Goal: Task Accomplishment & Management: Manage account settings

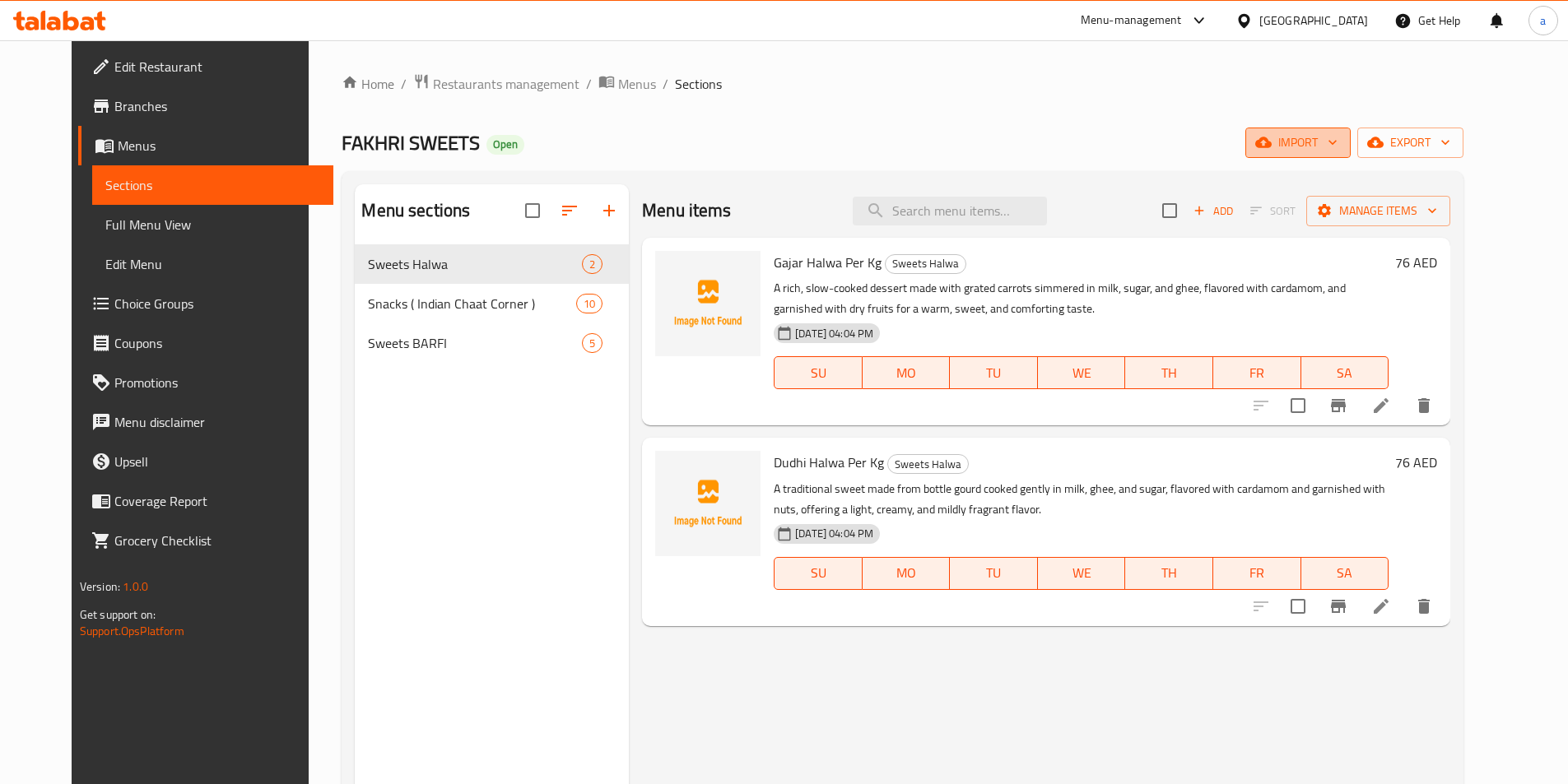
click at [1337, 147] on span "import" at bounding box center [1298, 143] width 79 height 21
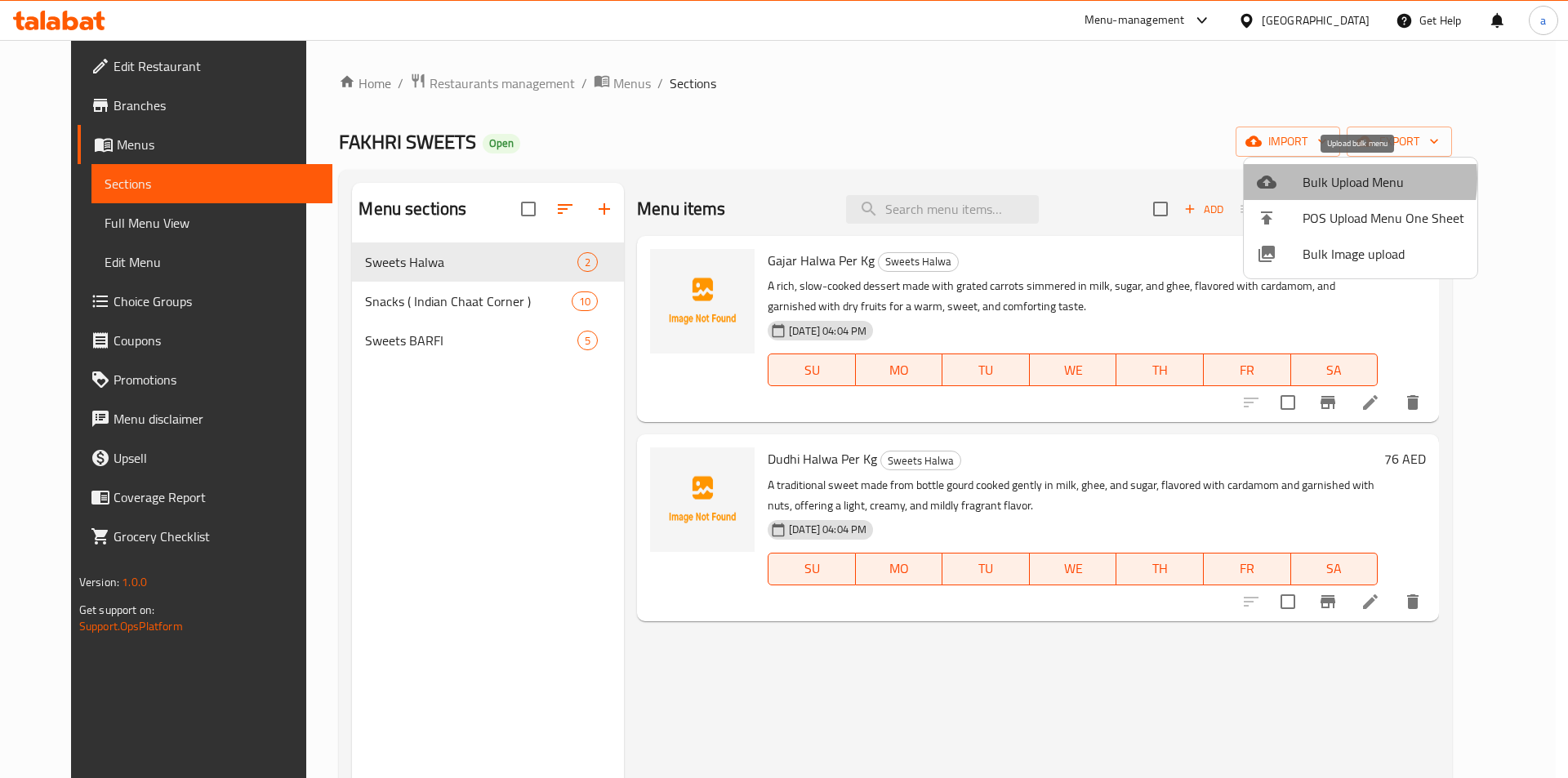
click at [1323, 179] on span "Bulk Upload Menu" at bounding box center [1383, 182] width 162 height 20
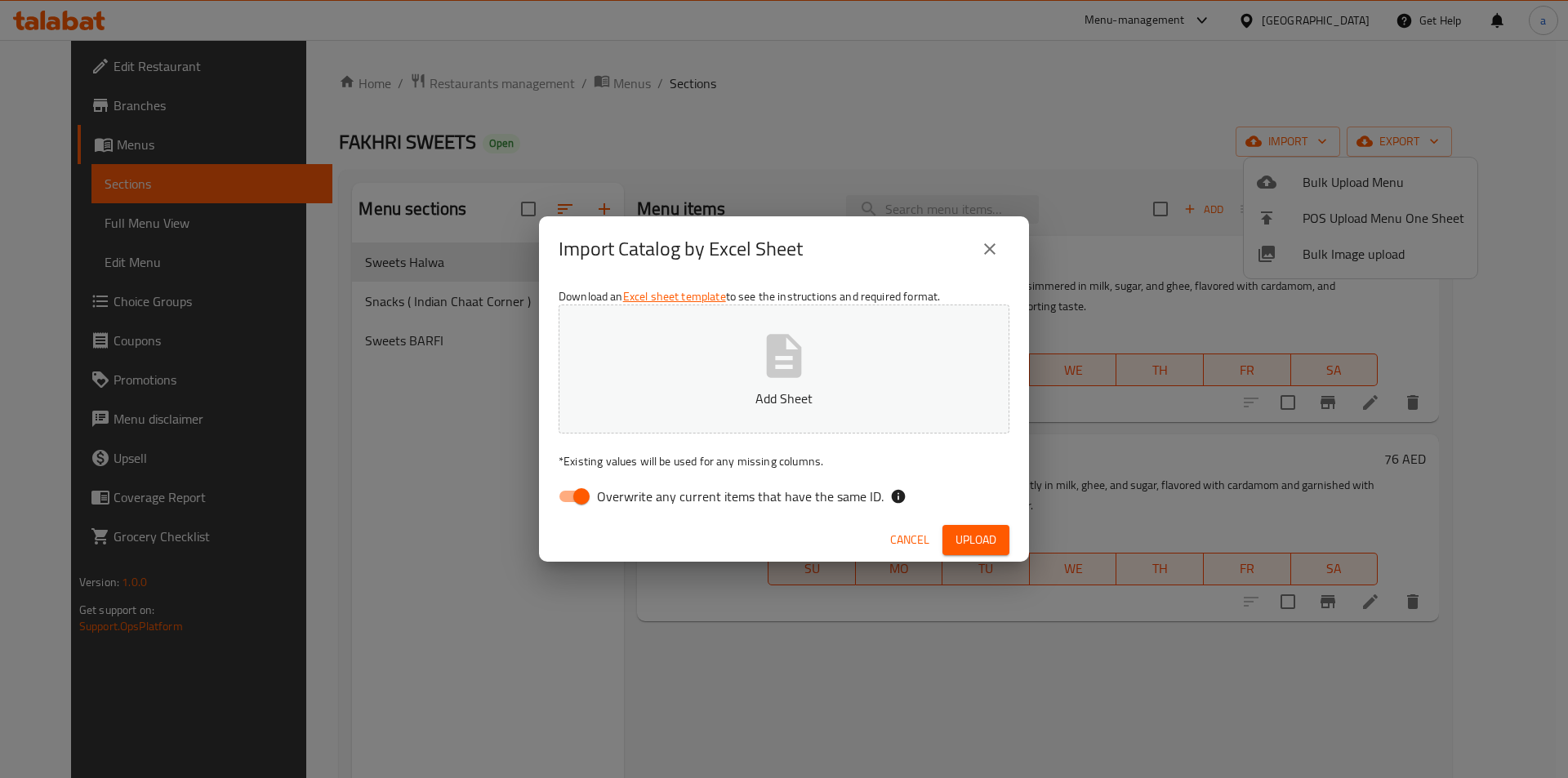
click at [622, 501] on span "Overwrite any current items that have the same ID." at bounding box center [741, 497] width 287 height 20
click at [622, 501] on input "Overwrite any current items that have the same ID." at bounding box center [582, 497] width 93 height 31
checkbox input "false"
click at [995, 537] on span "Upload" at bounding box center [977, 540] width 41 height 21
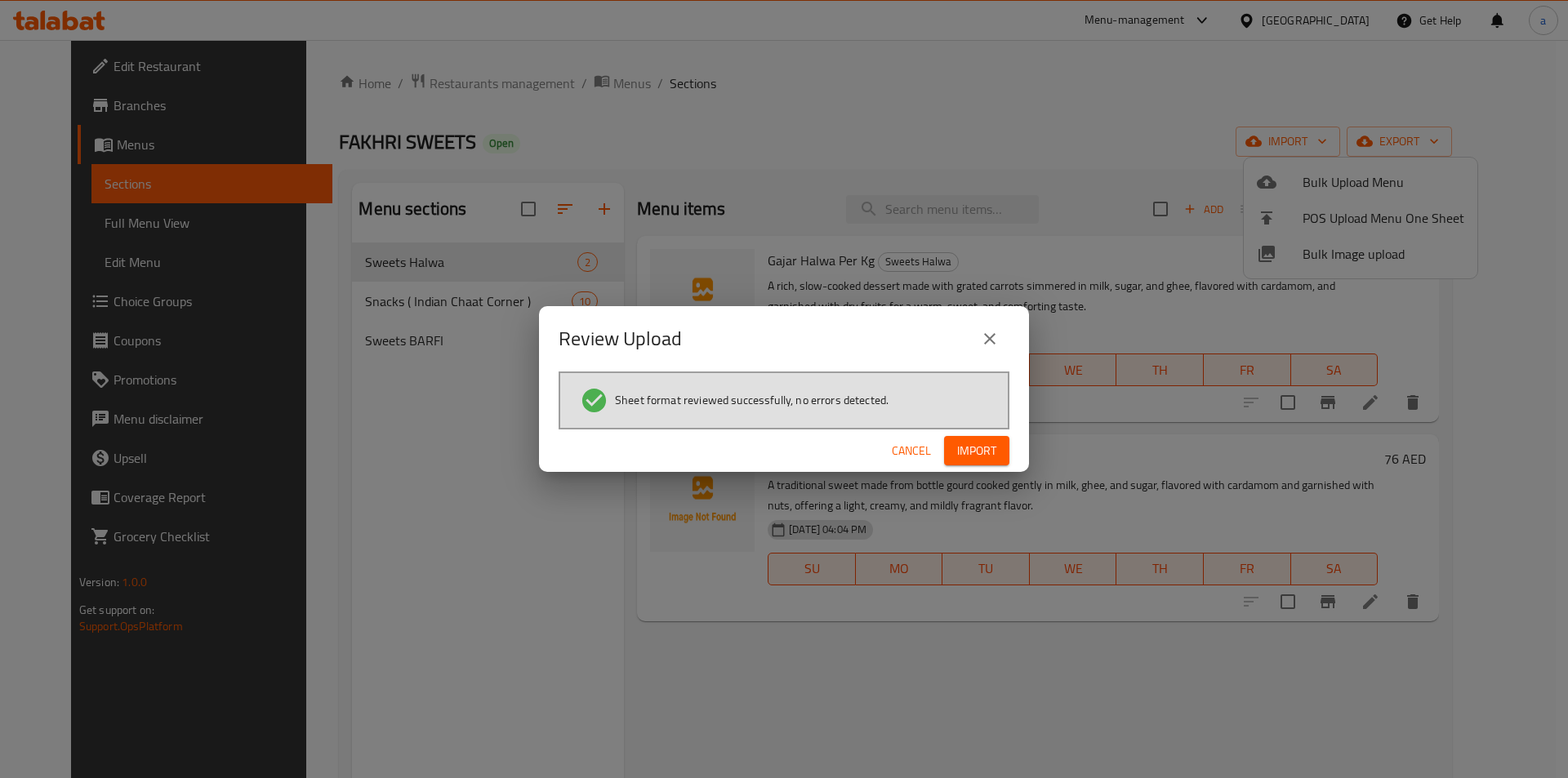
click at [962, 454] on span "Import" at bounding box center [977, 451] width 39 height 21
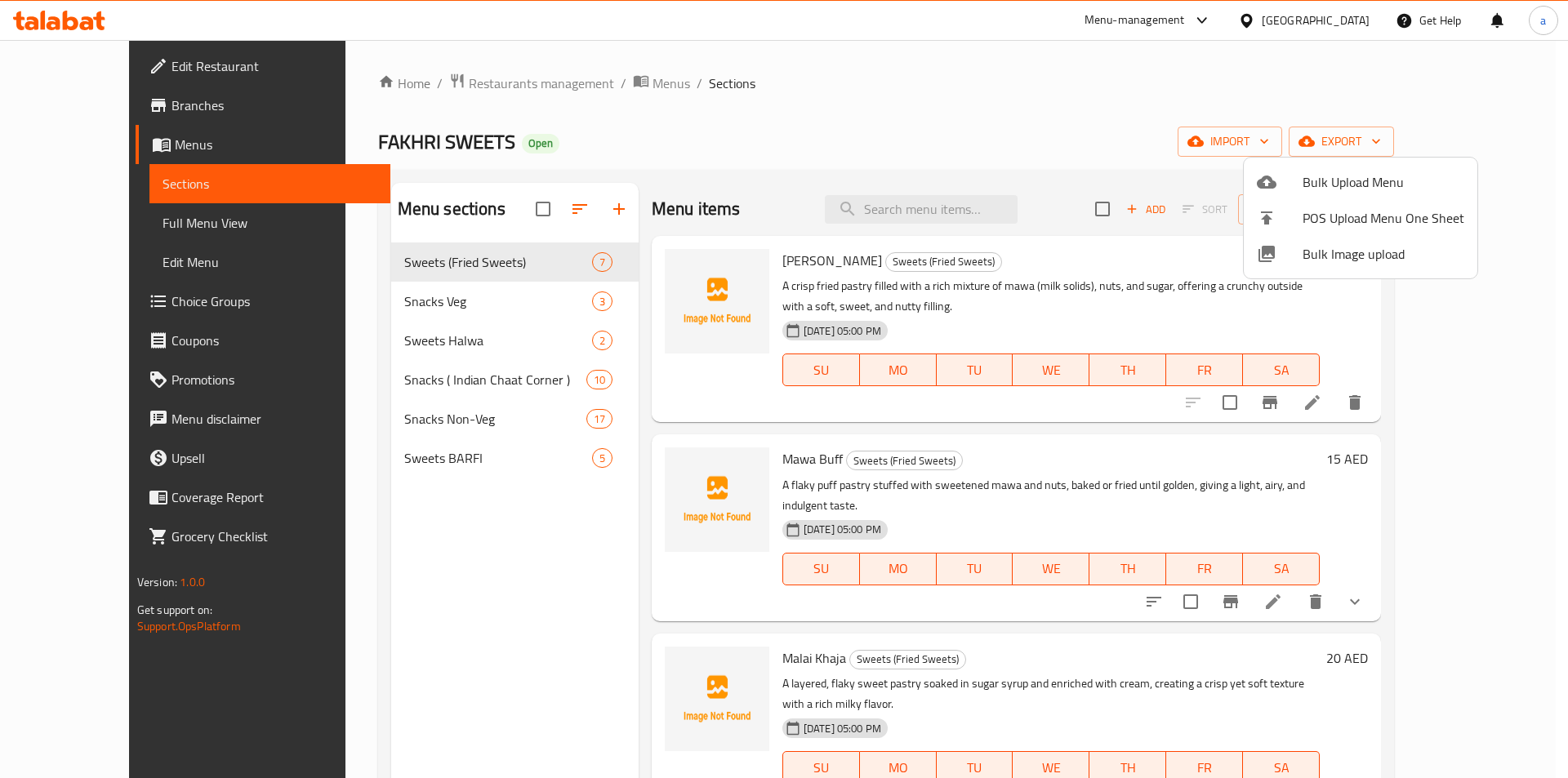
click at [361, 309] on div at bounding box center [784, 389] width 1568 height 778
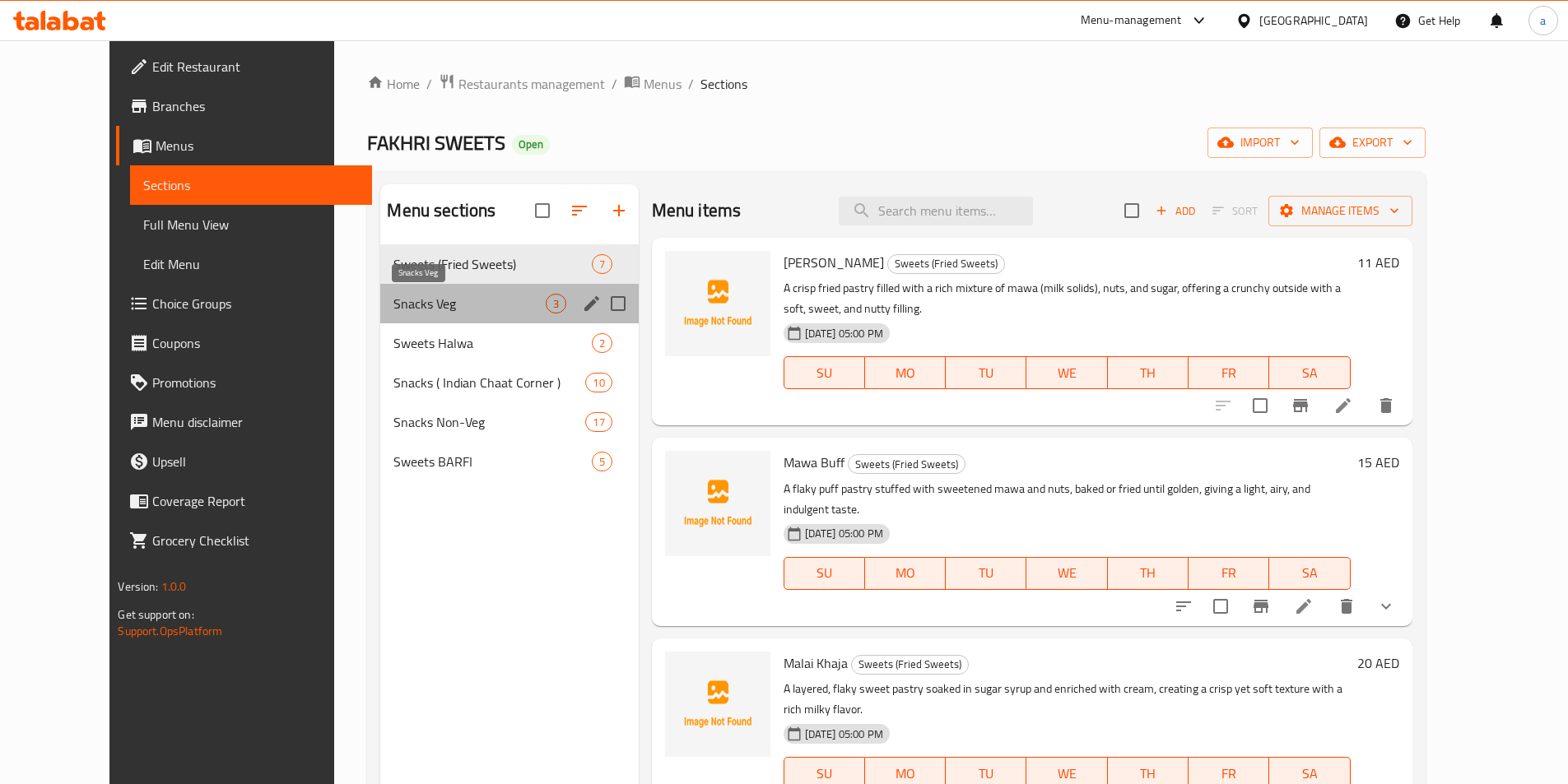
click at [396, 312] on span "Snacks Veg" at bounding box center [468, 304] width 151 height 20
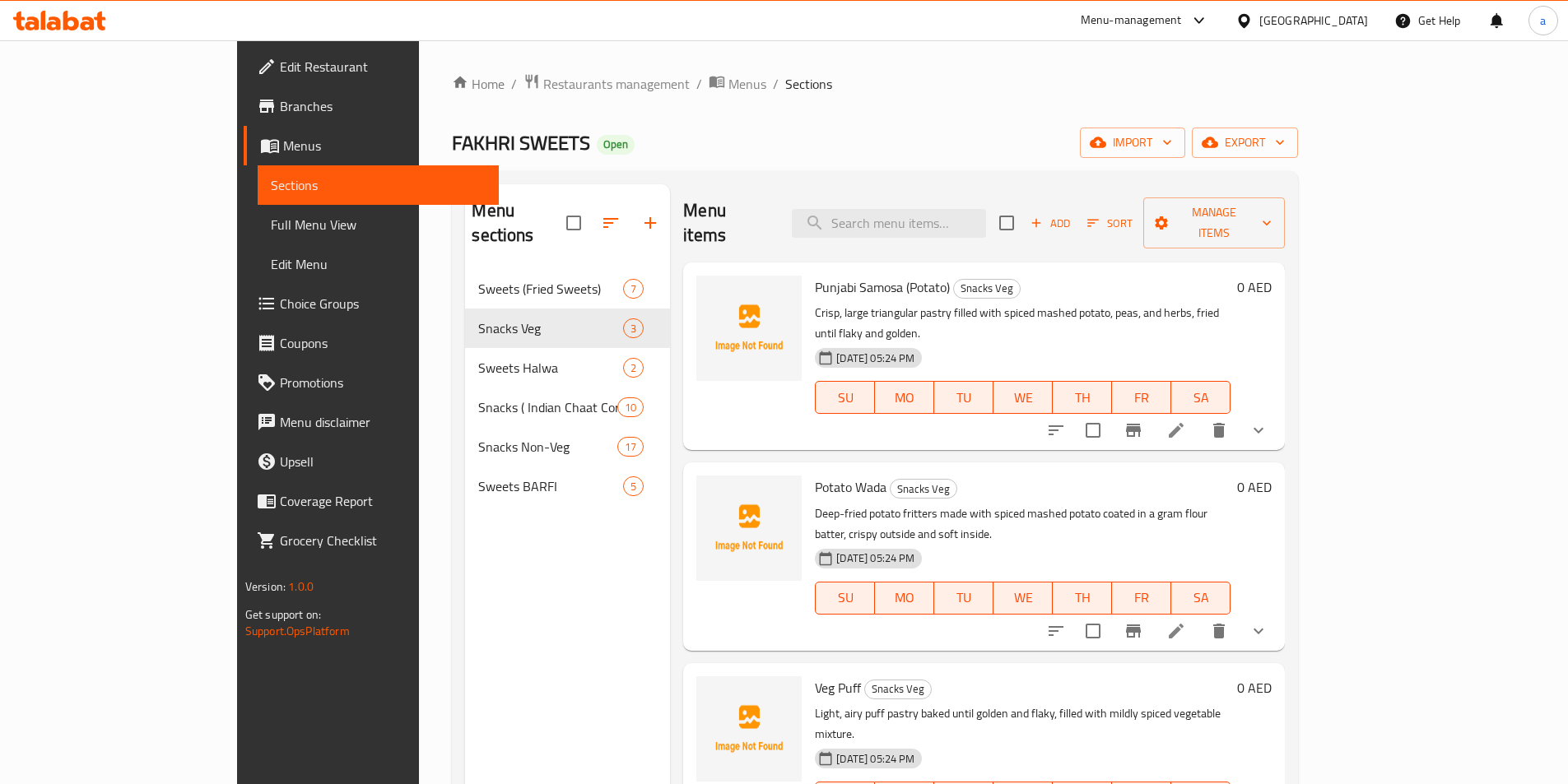
click at [271, 219] on span "Full Menu View" at bounding box center [378, 225] width 215 height 20
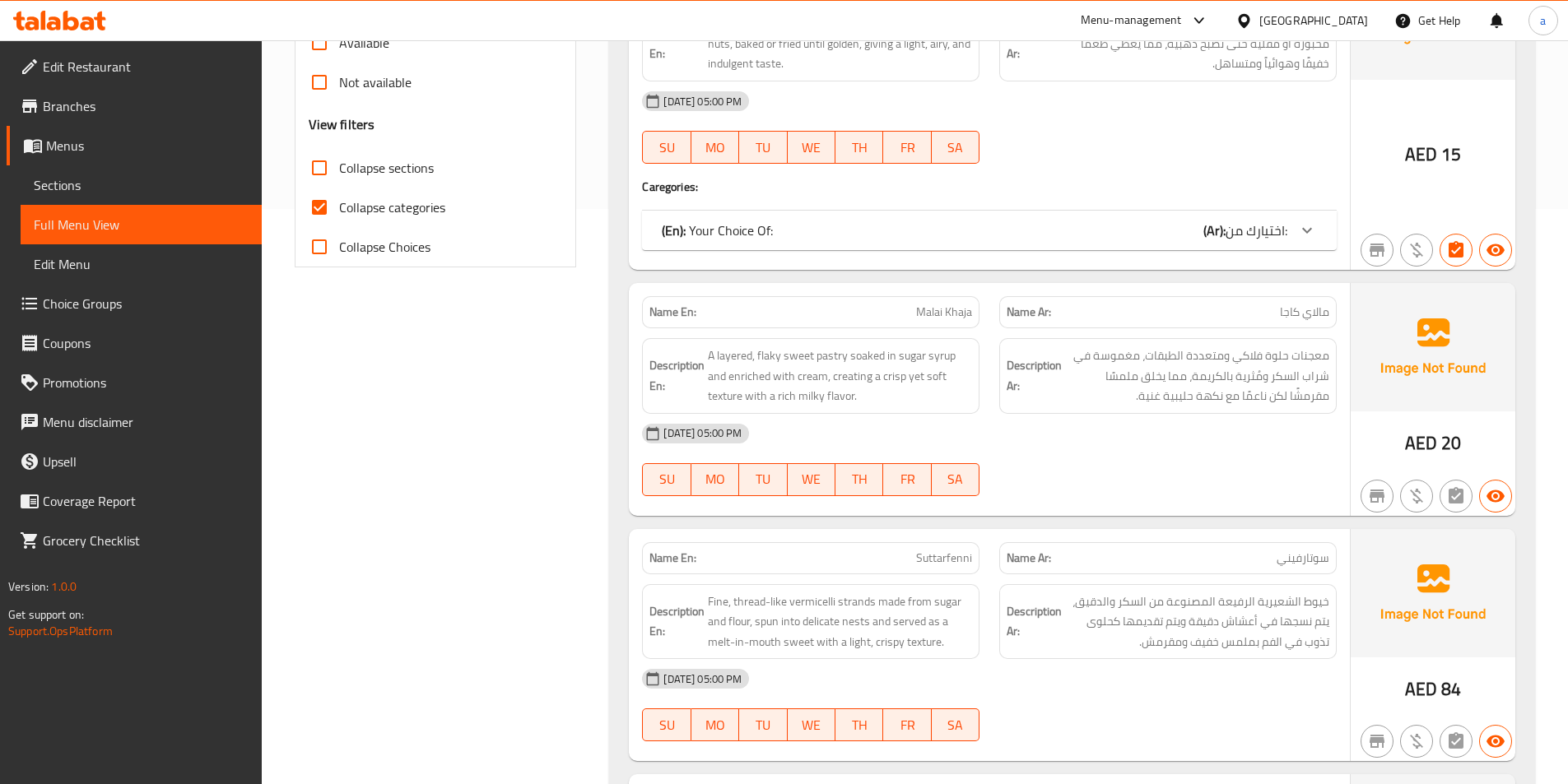
scroll to position [576, 0]
click at [367, 211] on span "Collapse categories" at bounding box center [392, 207] width 106 height 20
click at [340, 211] on input "Collapse categories" at bounding box center [320, 207] width 40 height 40
checkbox input "false"
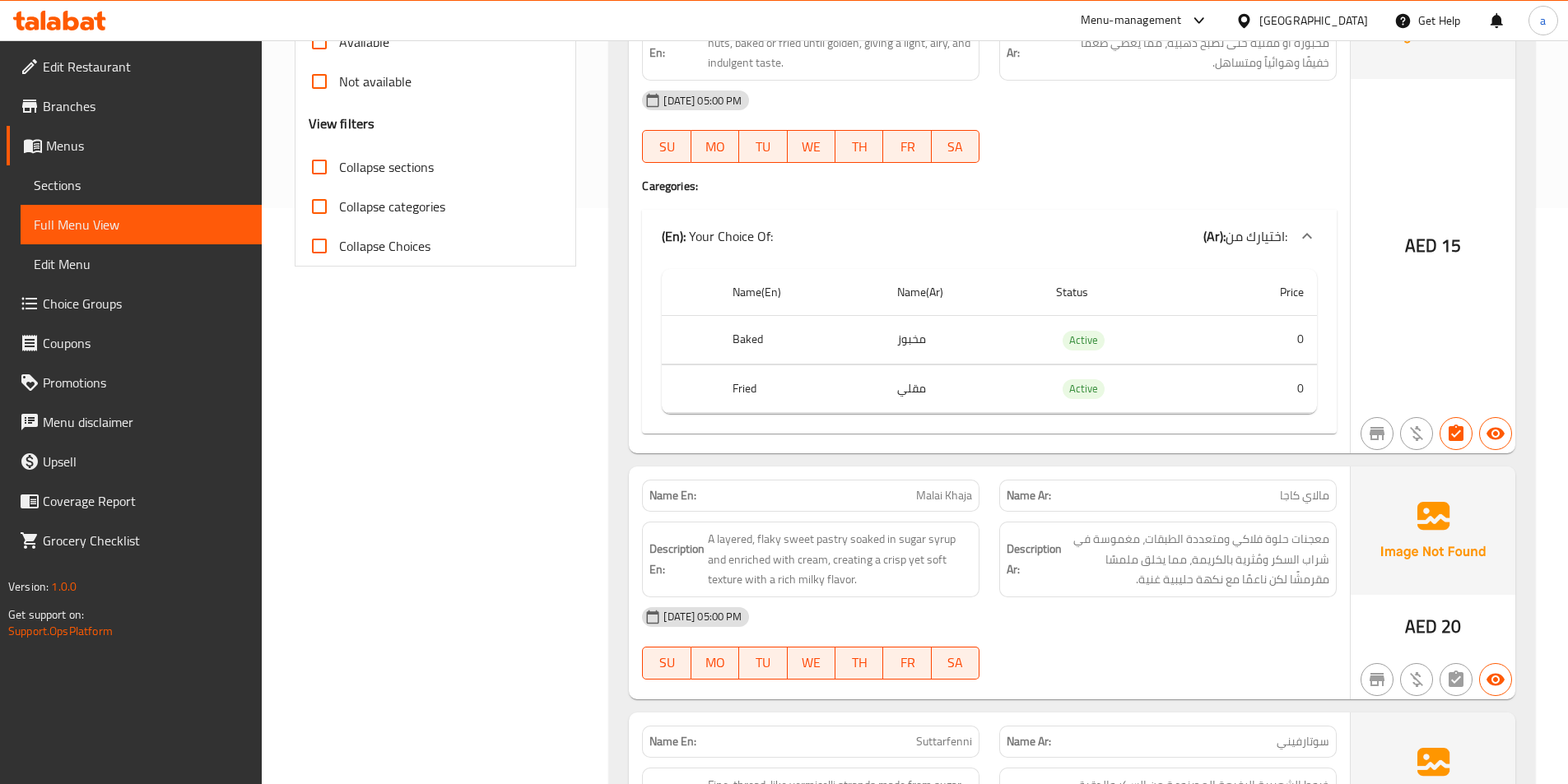
click at [387, 176] on span "Collapse sections" at bounding box center [387, 167] width 95 height 20
click at [340, 176] on input "Collapse sections" at bounding box center [320, 167] width 40 height 40
checkbox input "true"
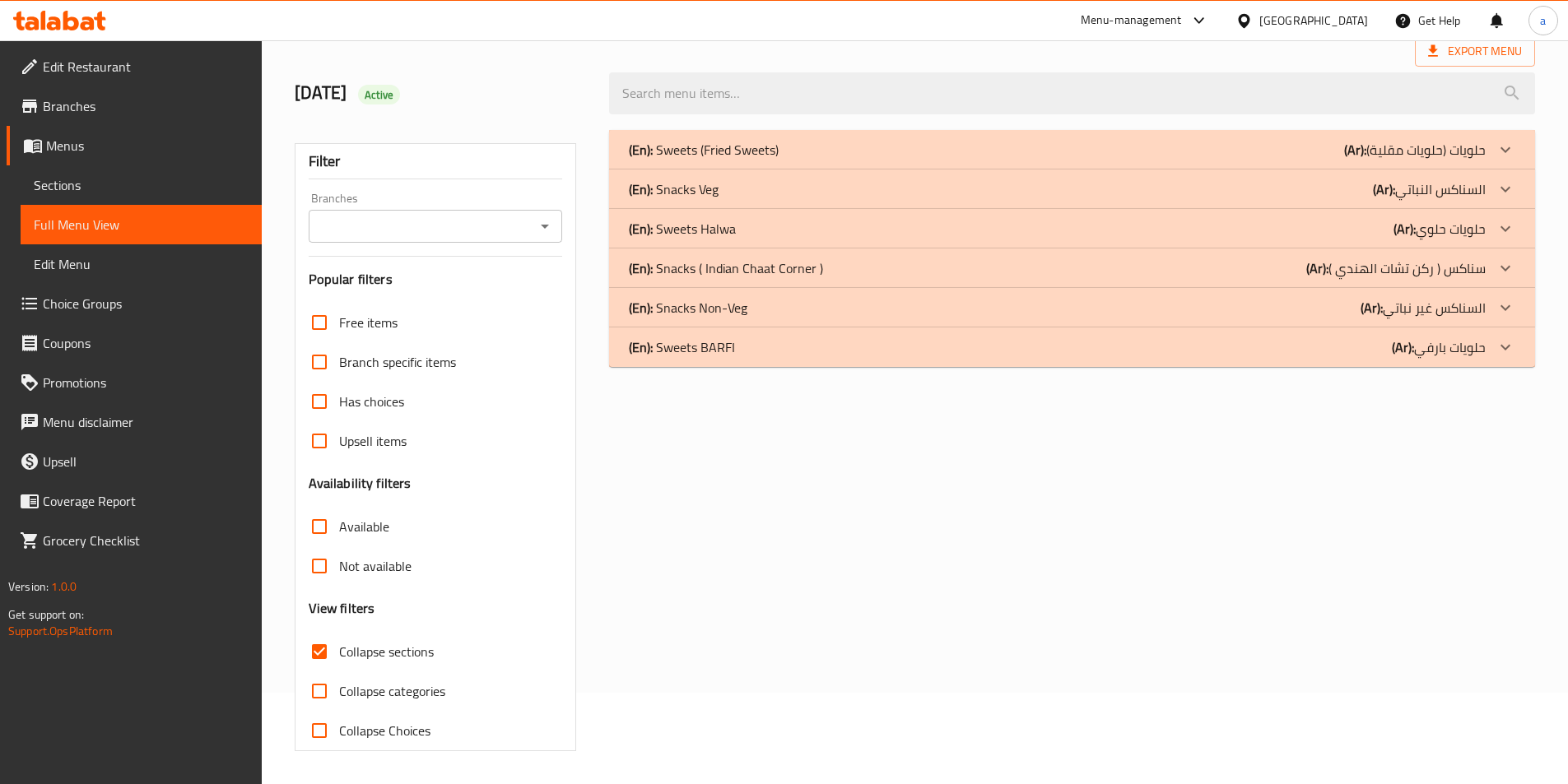
scroll to position [91, 0]
click at [721, 315] on p "(En): Snacks Non-Veg" at bounding box center [688, 308] width 119 height 20
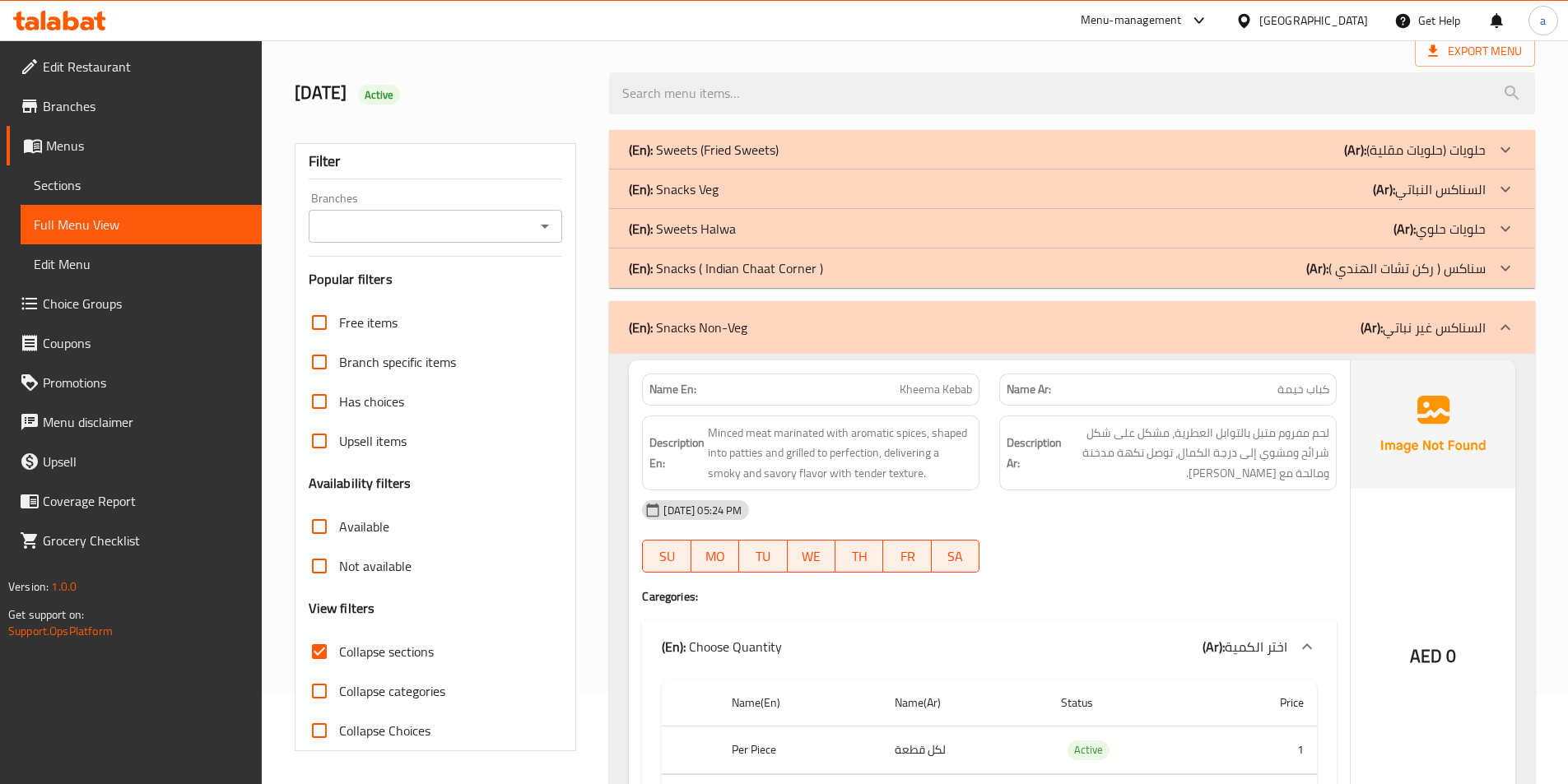
click at [711, 189] on p "(En): Snacks Veg" at bounding box center [673, 189] width 90 height 20
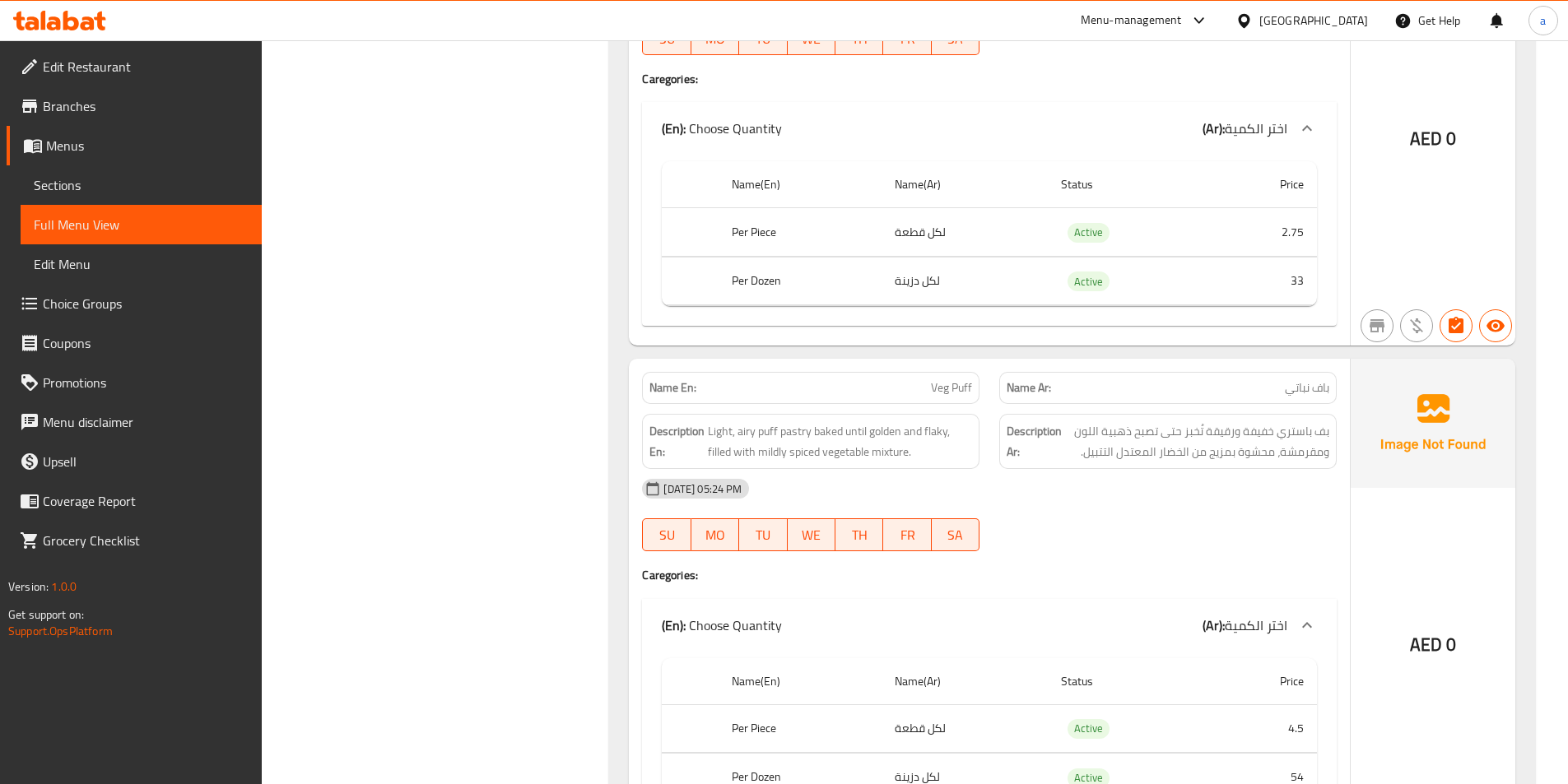
scroll to position [678, 0]
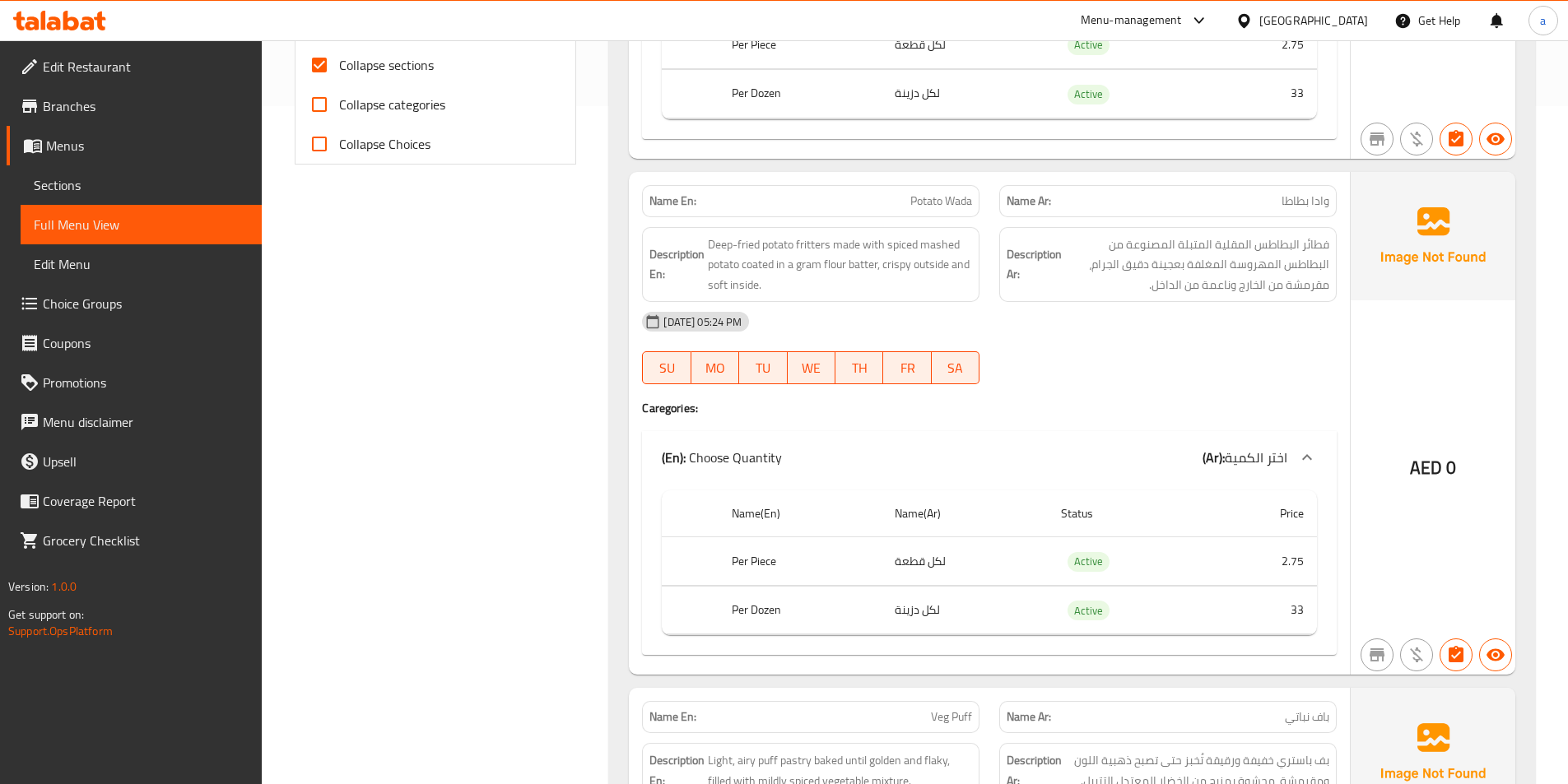
click at [980, 500] on th "Name(Ar)" at bounding box center [964, 514] width 166 height 47
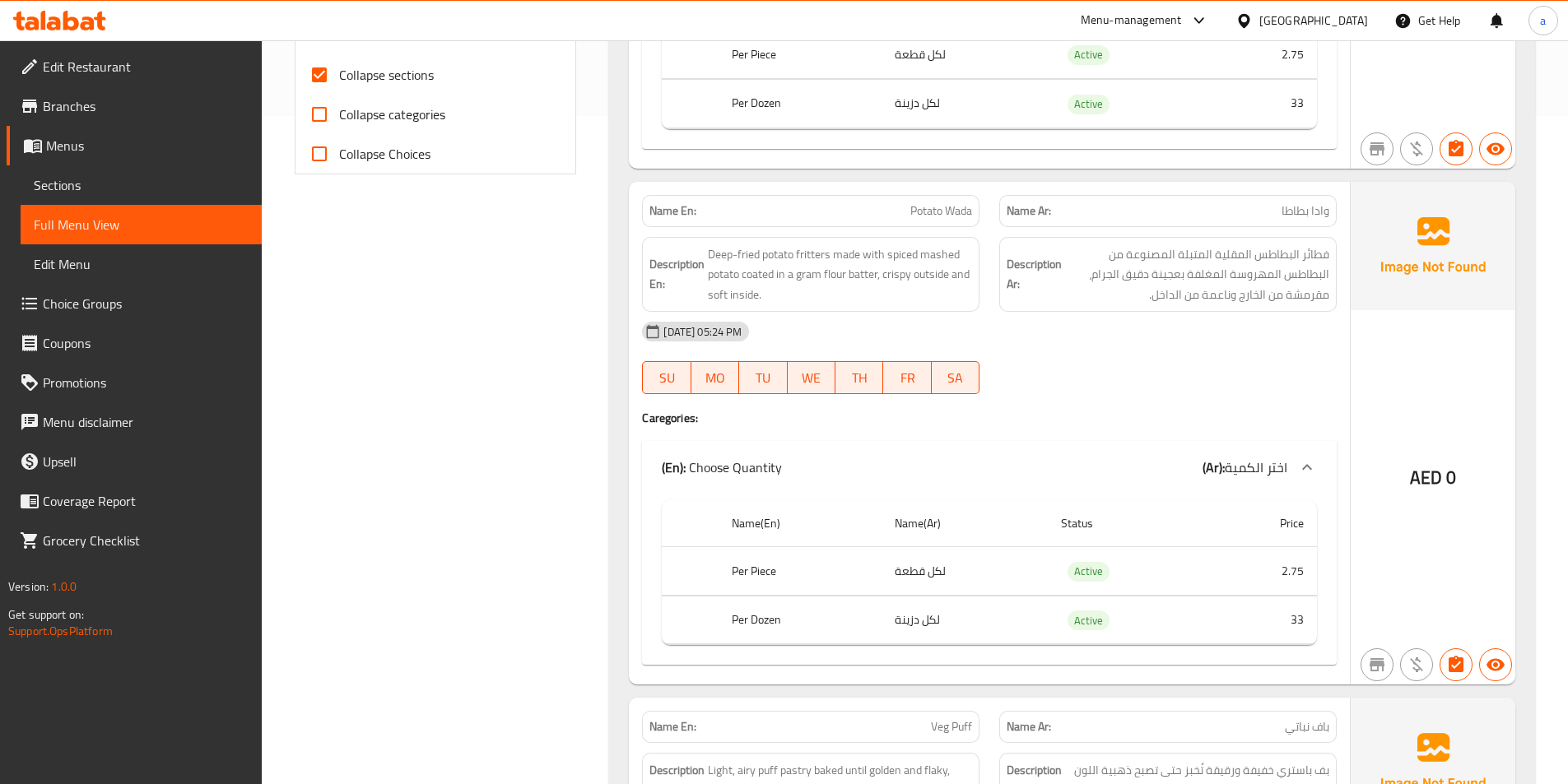
scroll to position [675, 0]
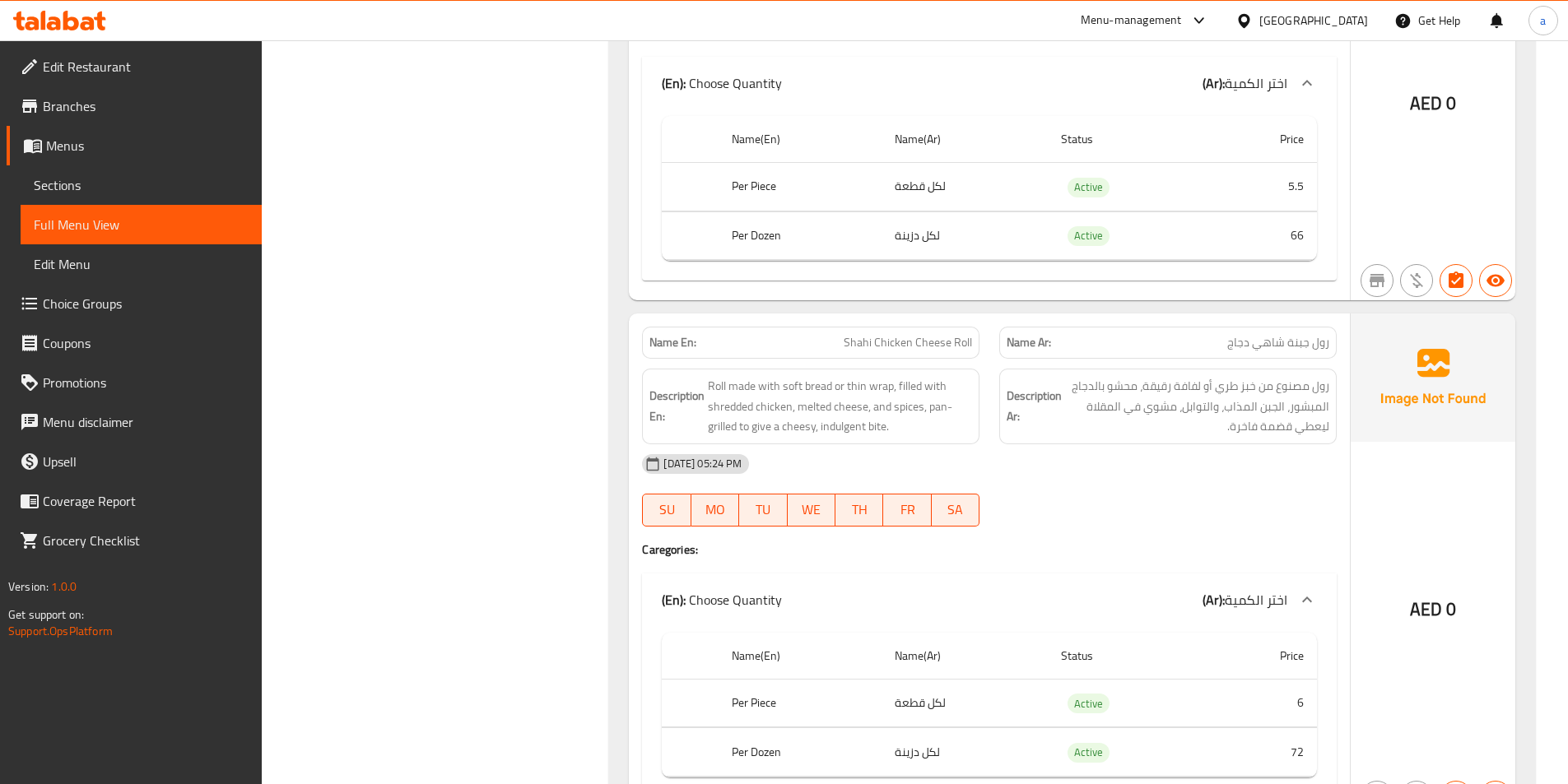
scroll to position [9485, 0]
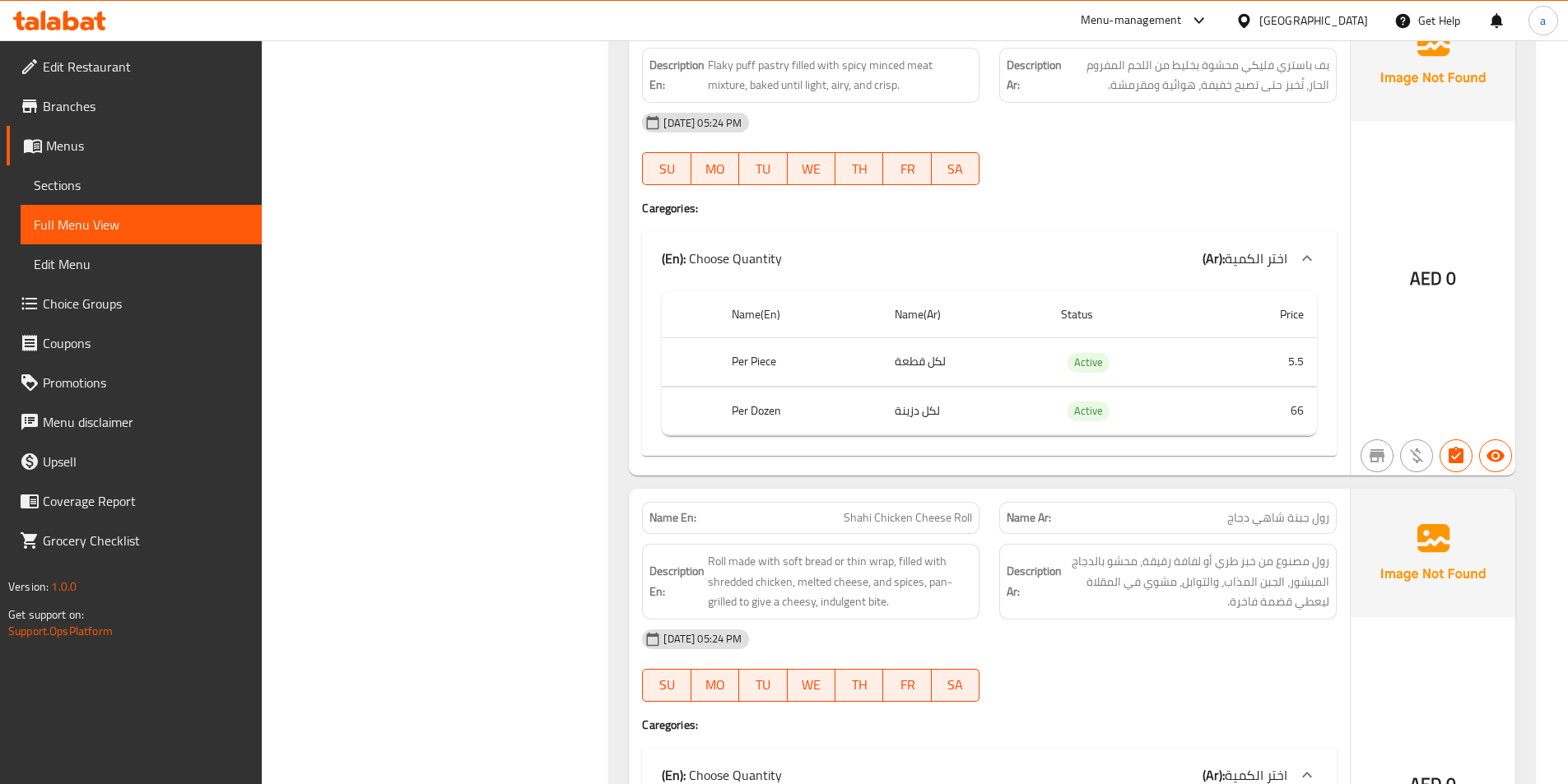
click at [50, 187] on span "Sections" at bounding box center [141, 185] width 215 height 20
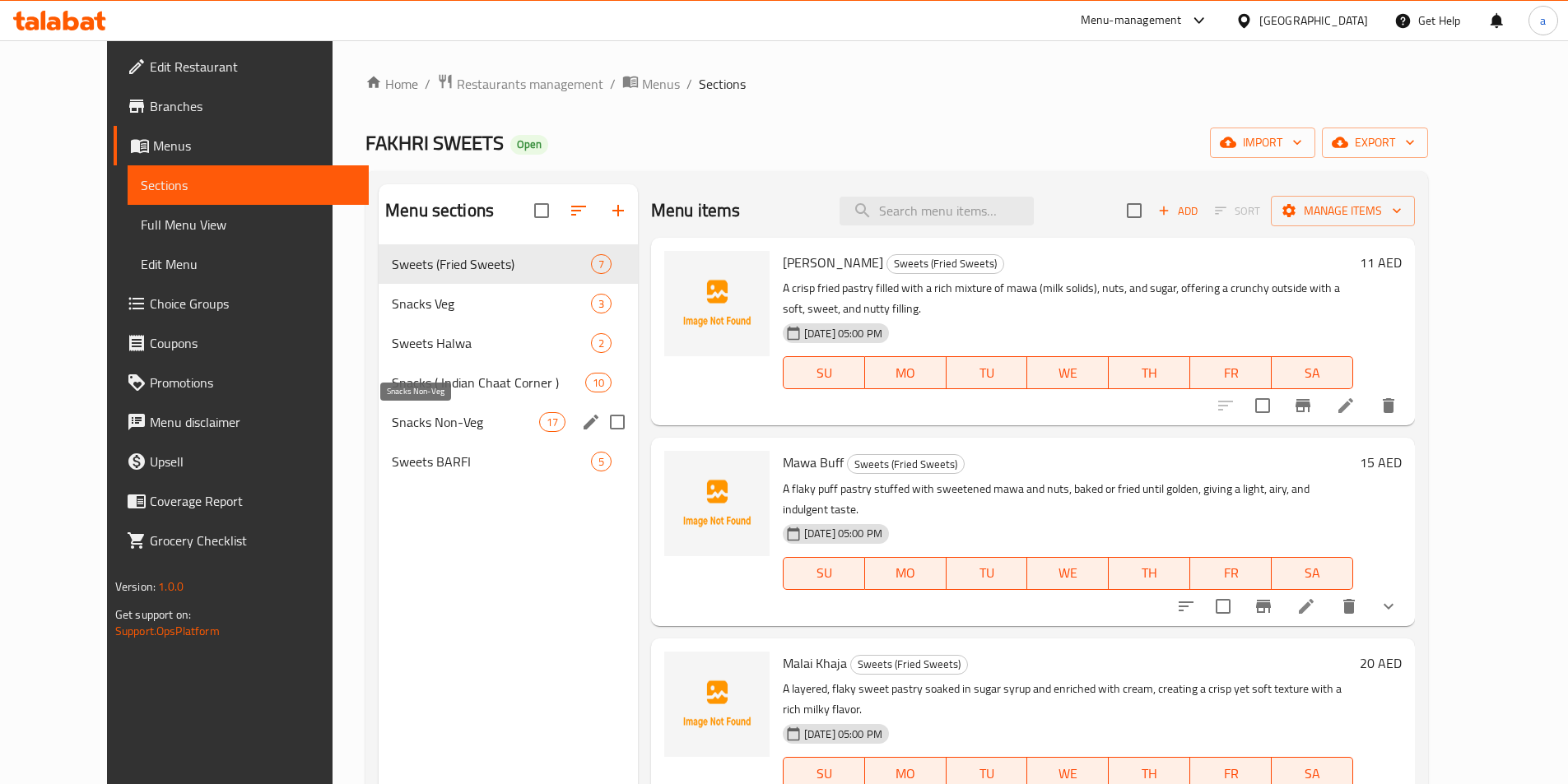
click at [392, 419] on span "Snacks Non-Veg" at bounding box center [465, 423] width 147 height 20
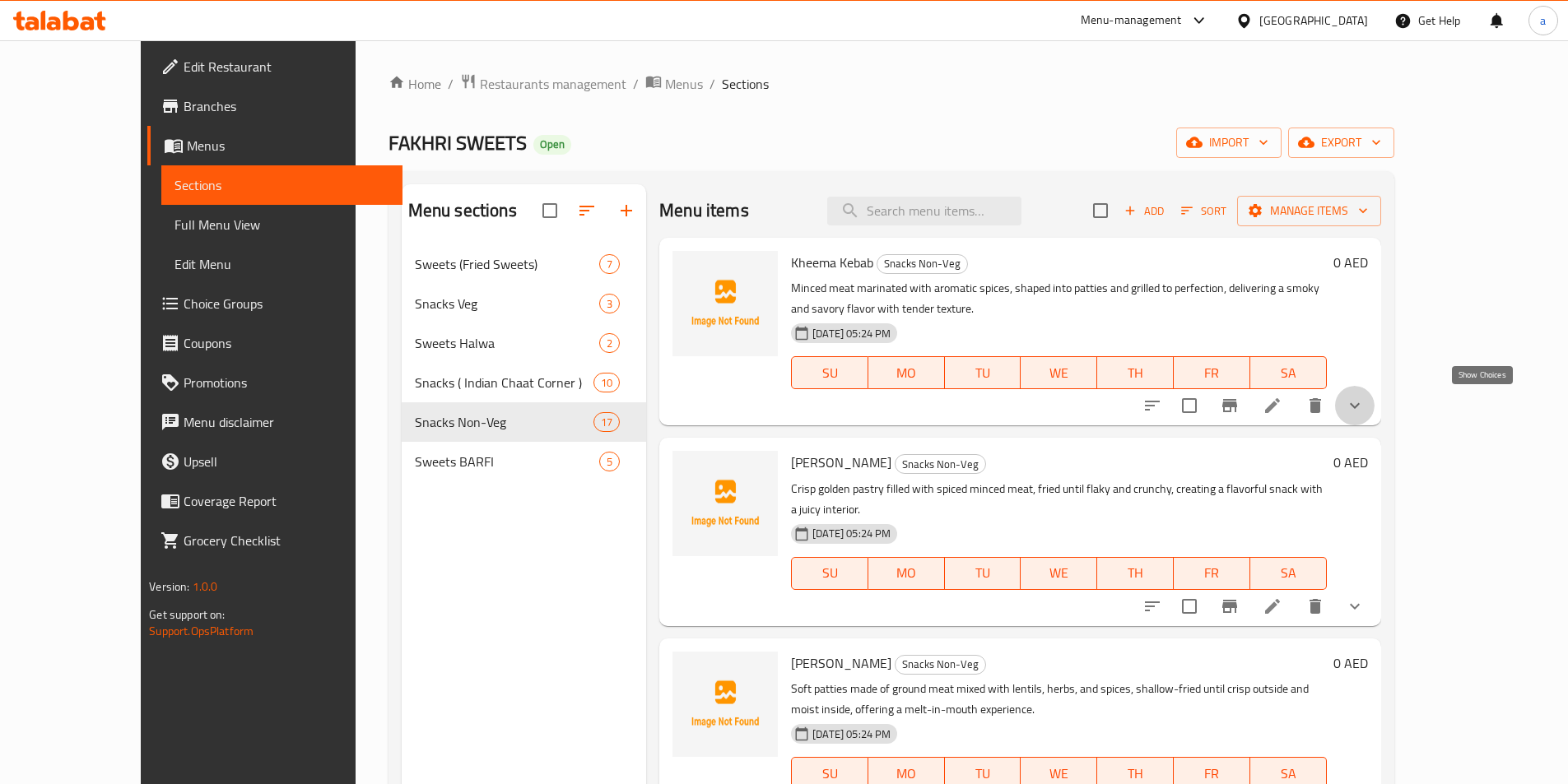
click at [1365, 404] on icon "show more" at bounding box center [1355, 406] width 20 height 20
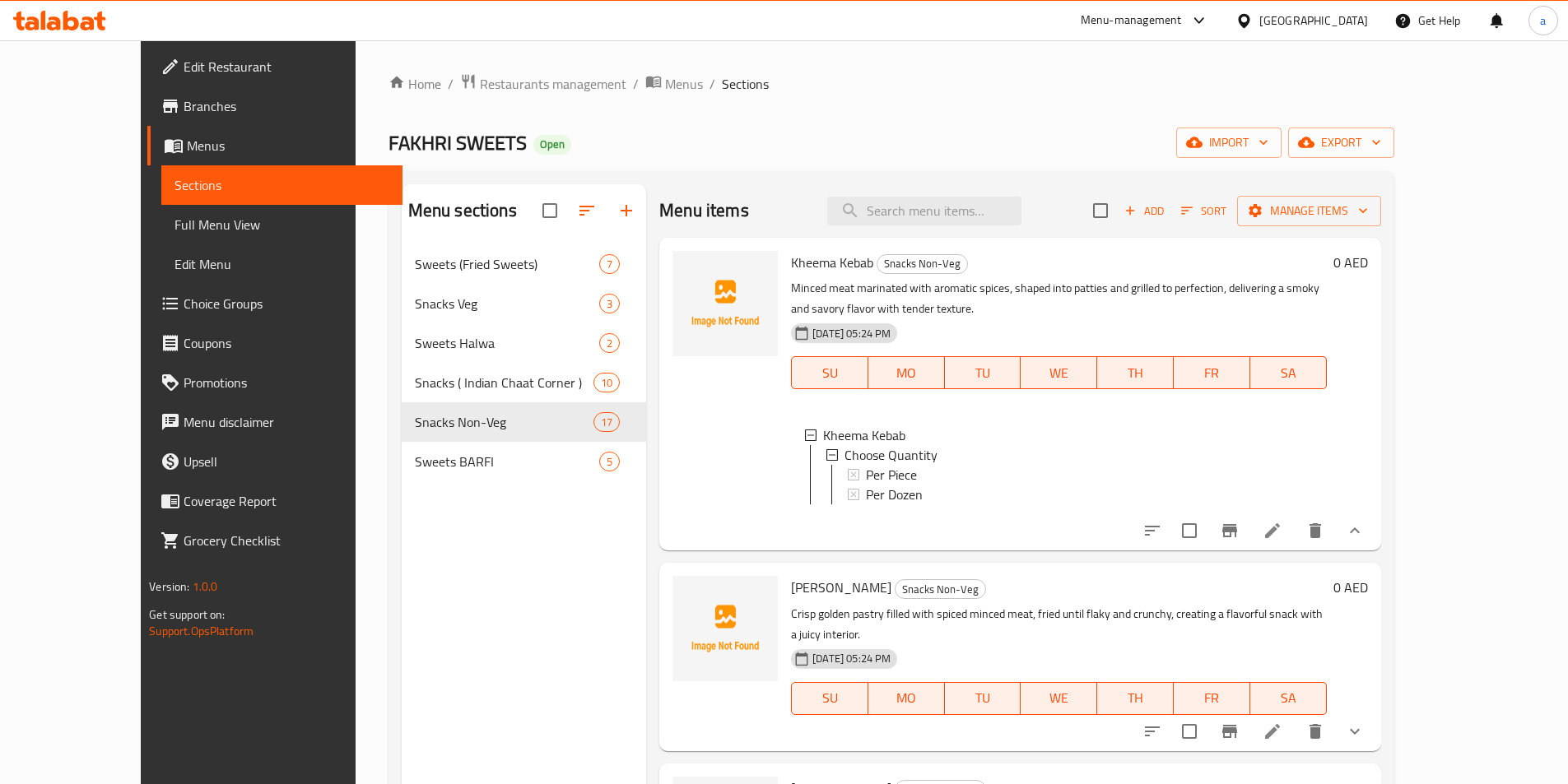
click at [1282, 537] on icon at bounding box center [1272, 531] width 20 height 20
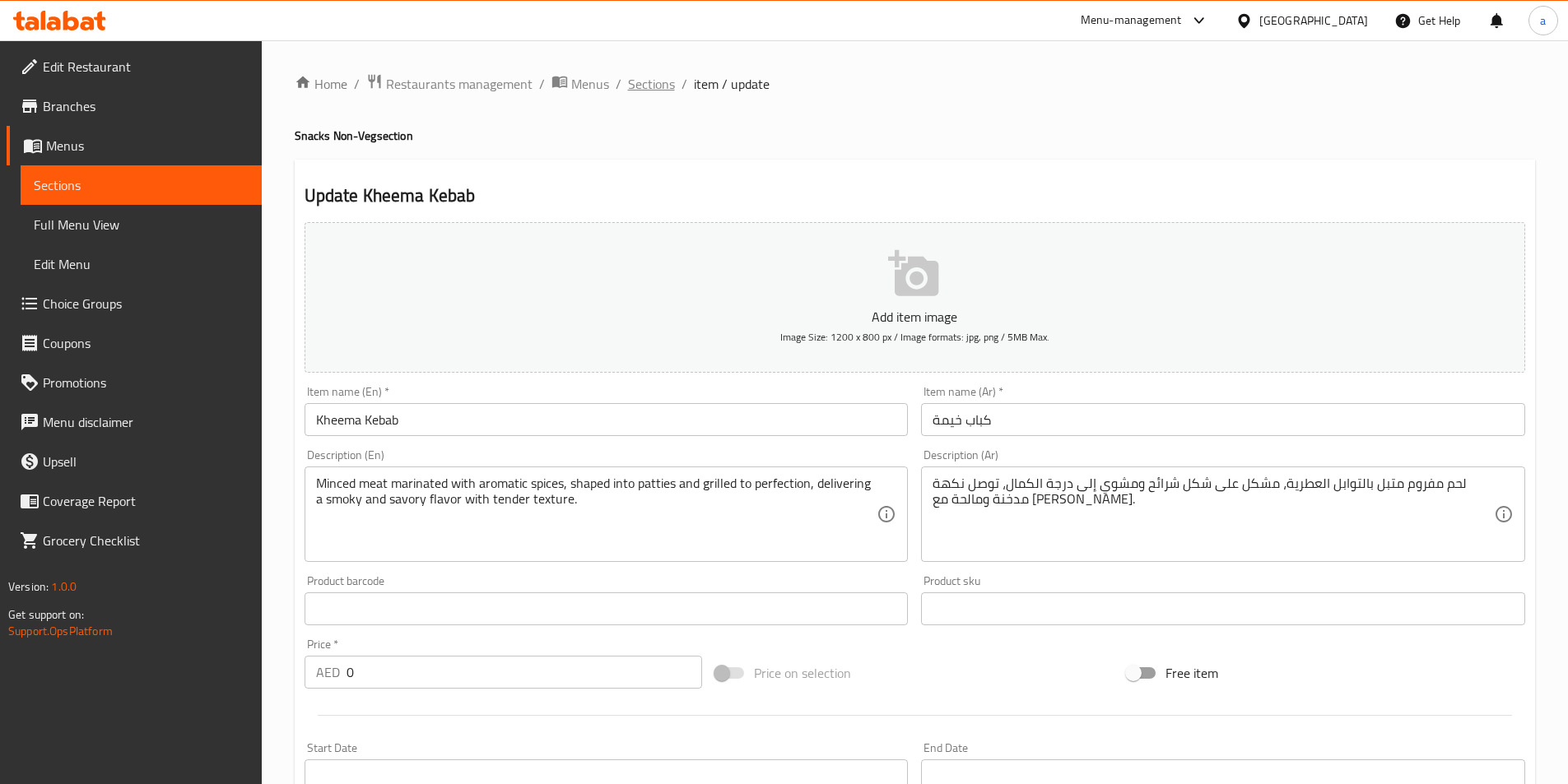
click at [652, 89] on span "Sections" at bounding box center [650, 84] width 47 height 20
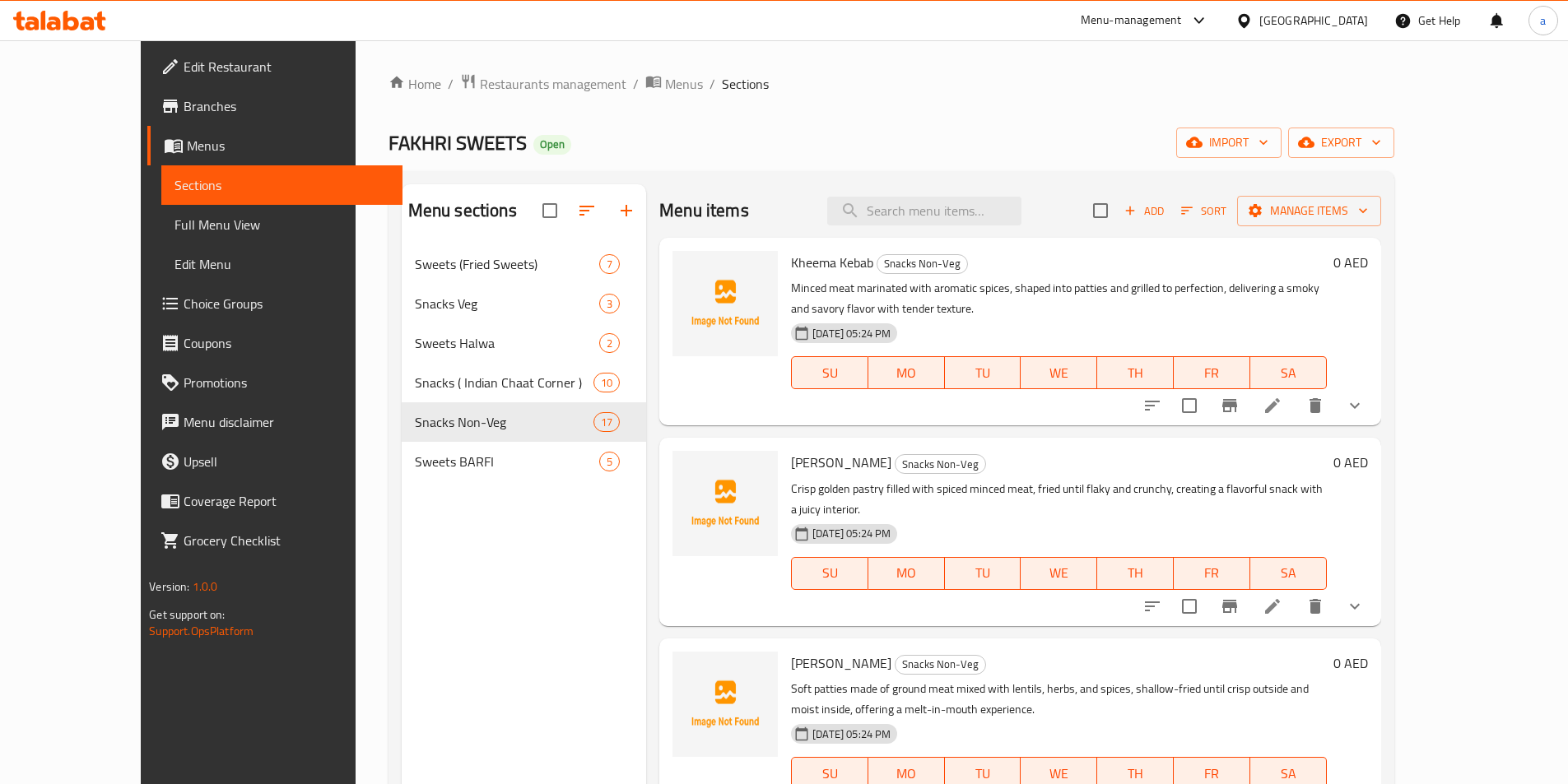
click at [769, 173] on div "Menu sections Sweets (Fried Sweets) 7 Snacks Veg 3 Sweets Halwa 2 Snacks ( Indi…" at bounding box center [891, 576] width 1006 height 811
click at [1325, 406] on icon "delete" at bounding box center [1316, 406] width 20 height 20
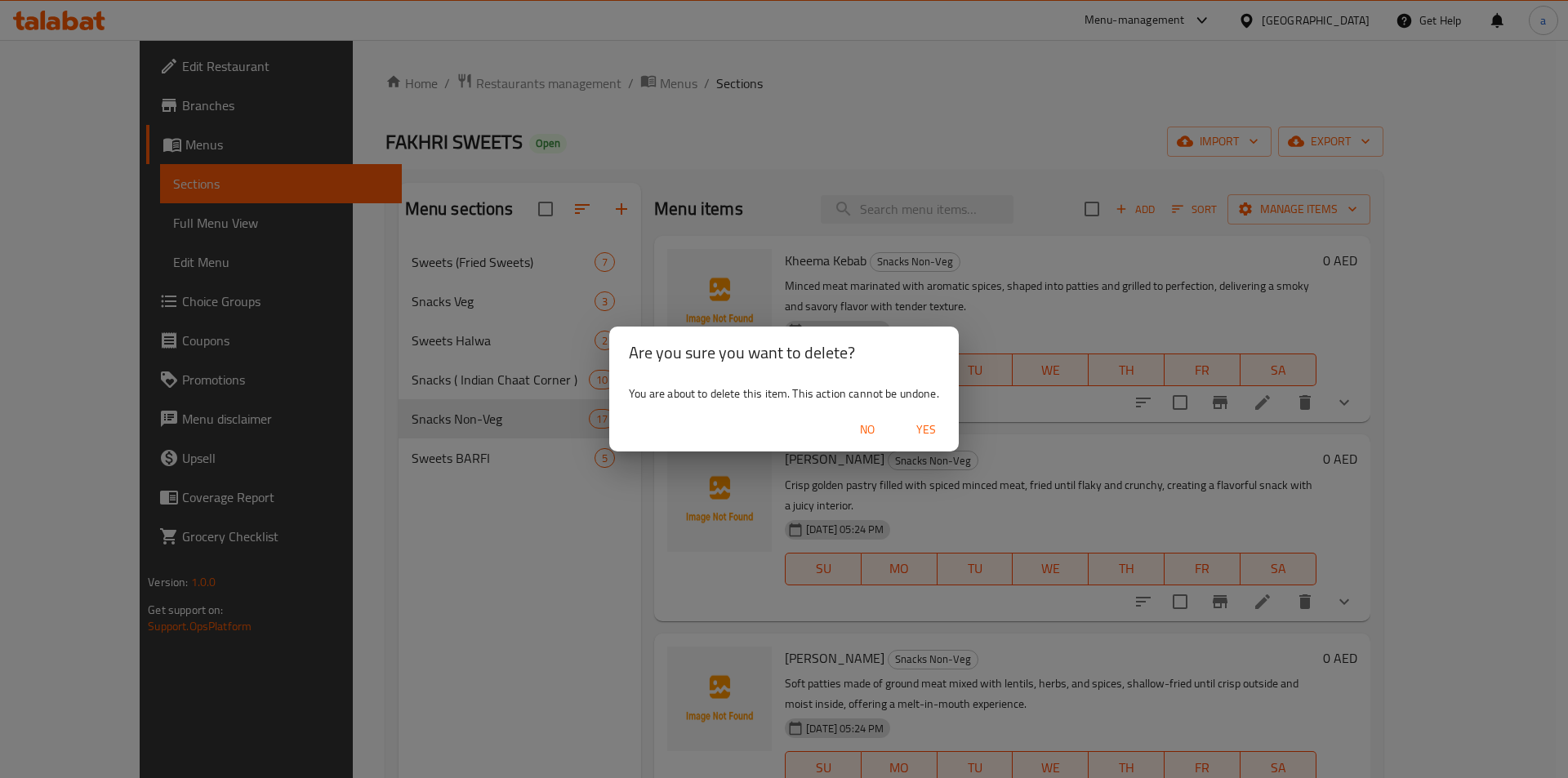
click at [1006, 285] on div "Are you sure you want to delete? You are about to delete this item. This action…" at bounding box center [784, 389] width 1568 height 778
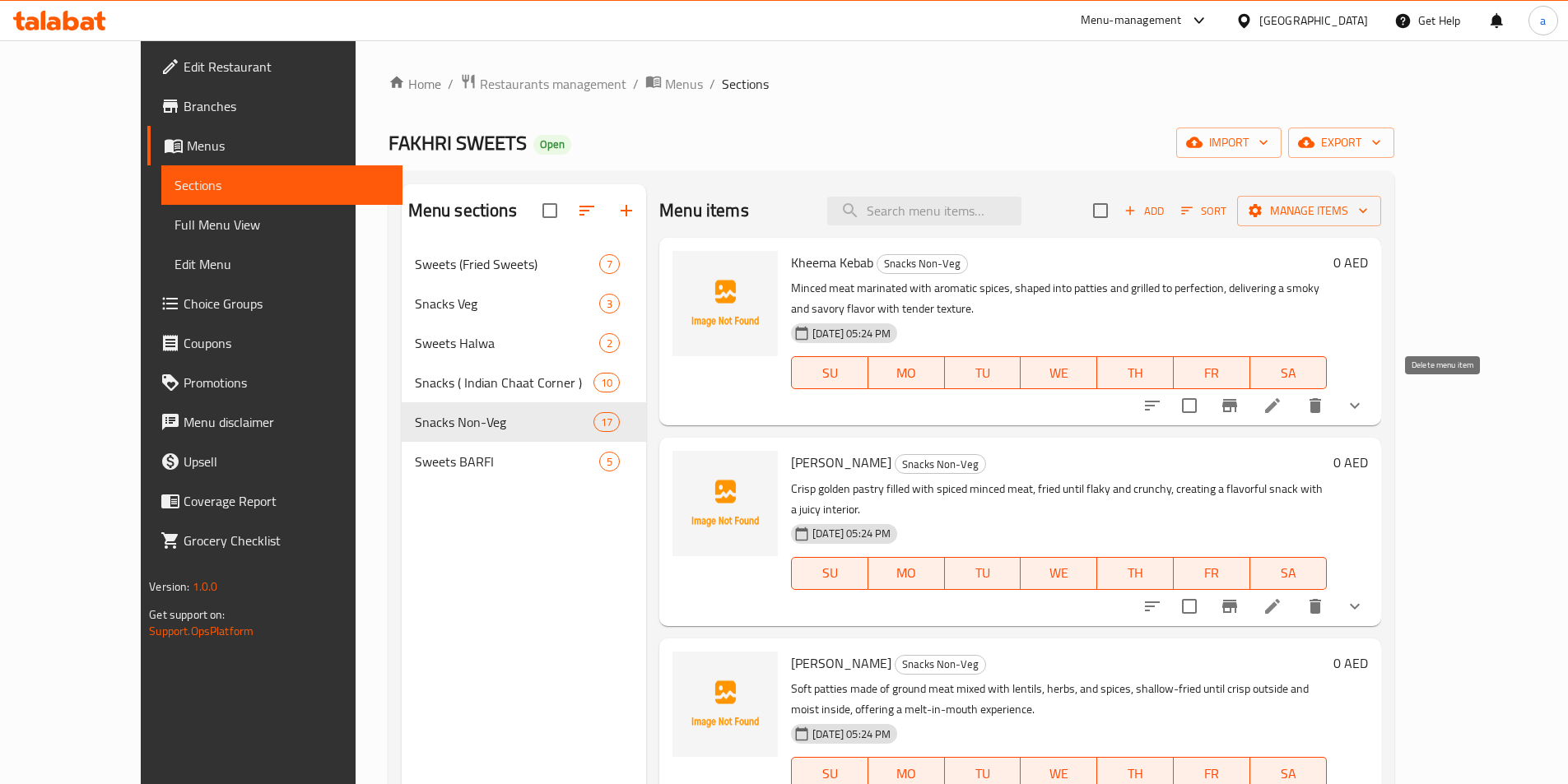
click at [1321, 408] on icon "delete" at bounding box center [1316, 405] width 12 height 15
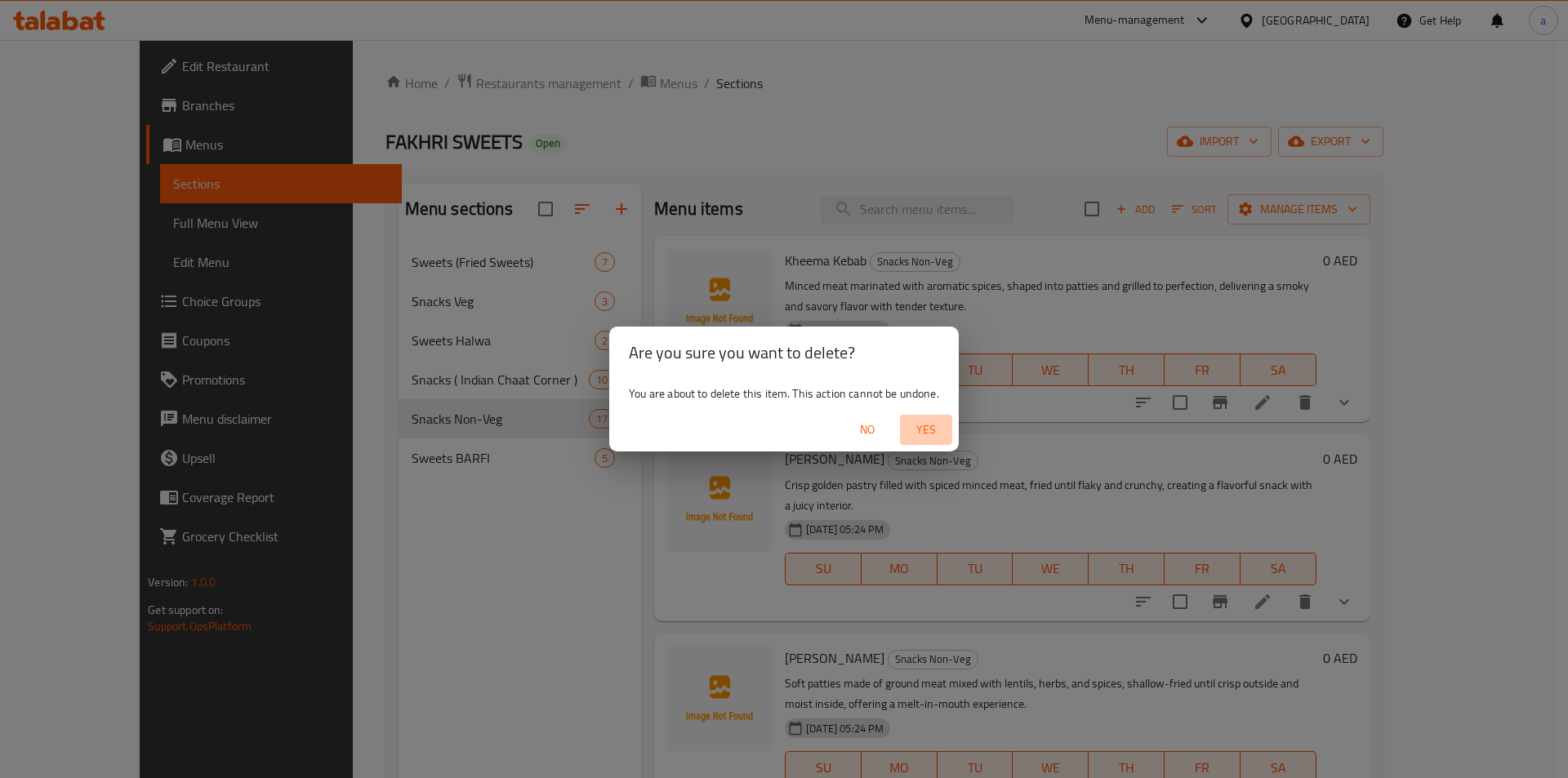
click at [936, 433] on span "Yes" at bounding box center [926, 429] width 39 height 21
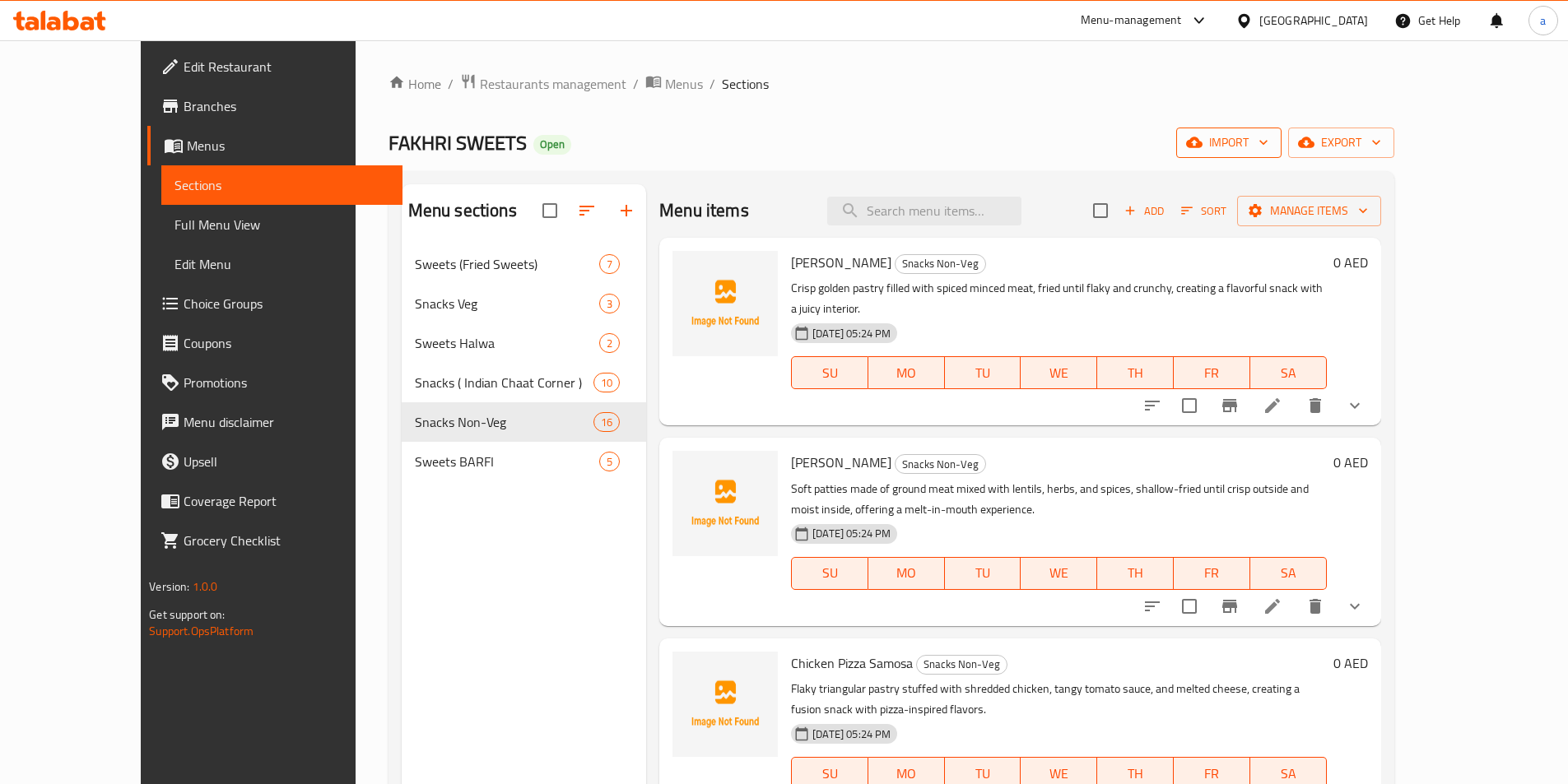
click at [1268, 143] on span "import" at bounding box center [1228, 143] width 79 height 21
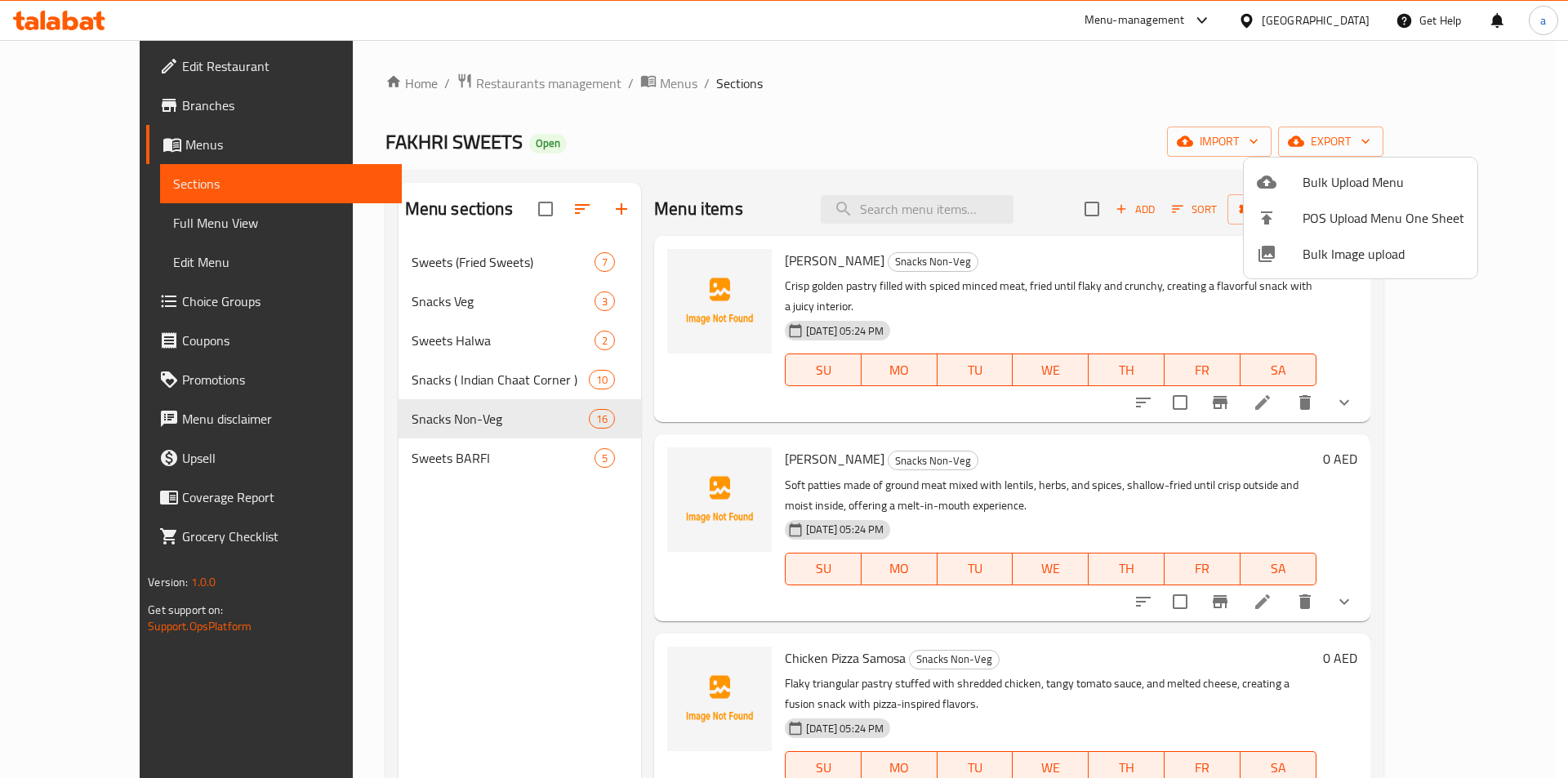
click at [1345, 92] on div at bounding box center [784, 389] width 1568 height 778
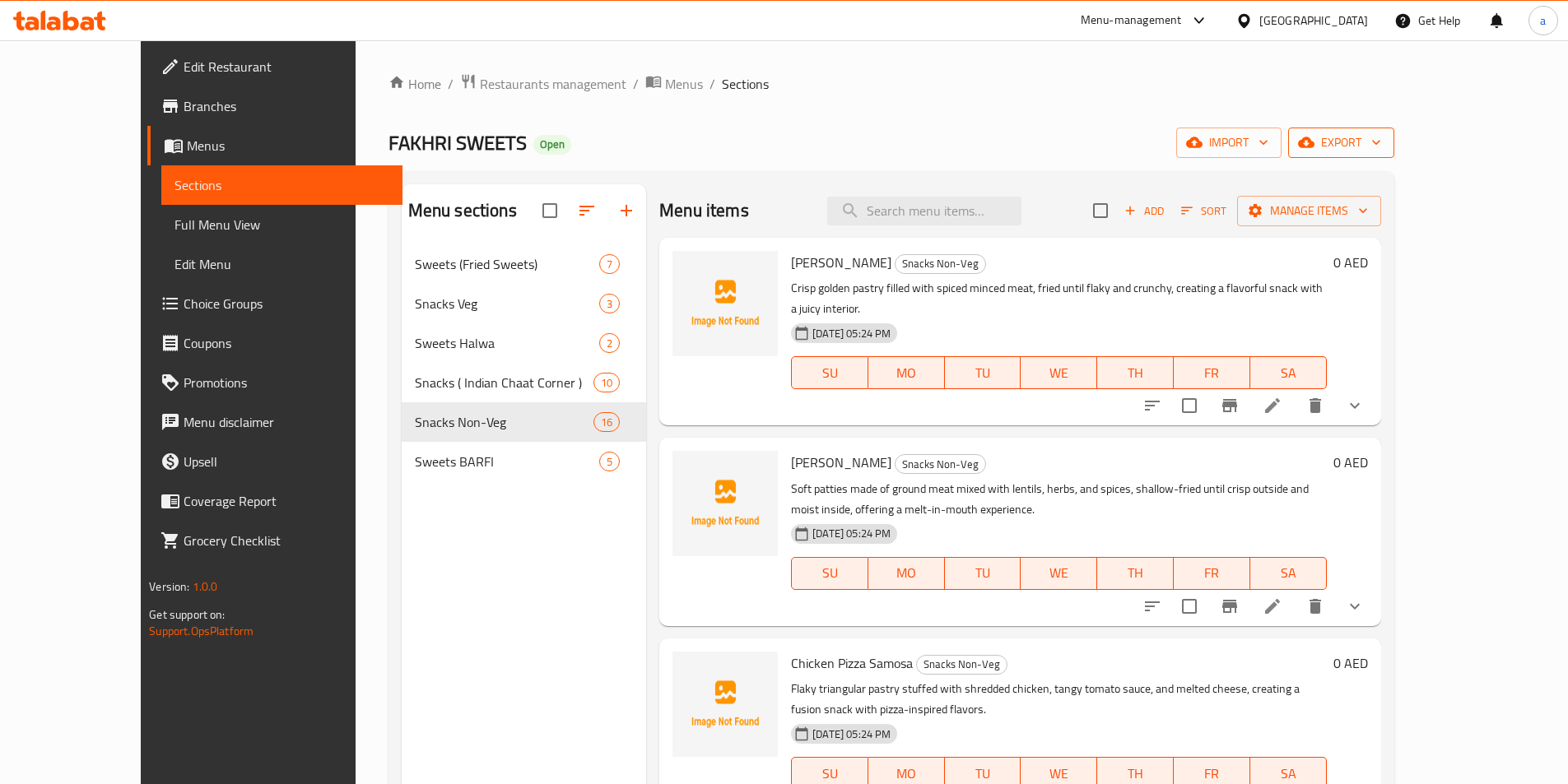
click at [1381, 135] on span "export" at bounding box center [1341, 143] width 80 height 21
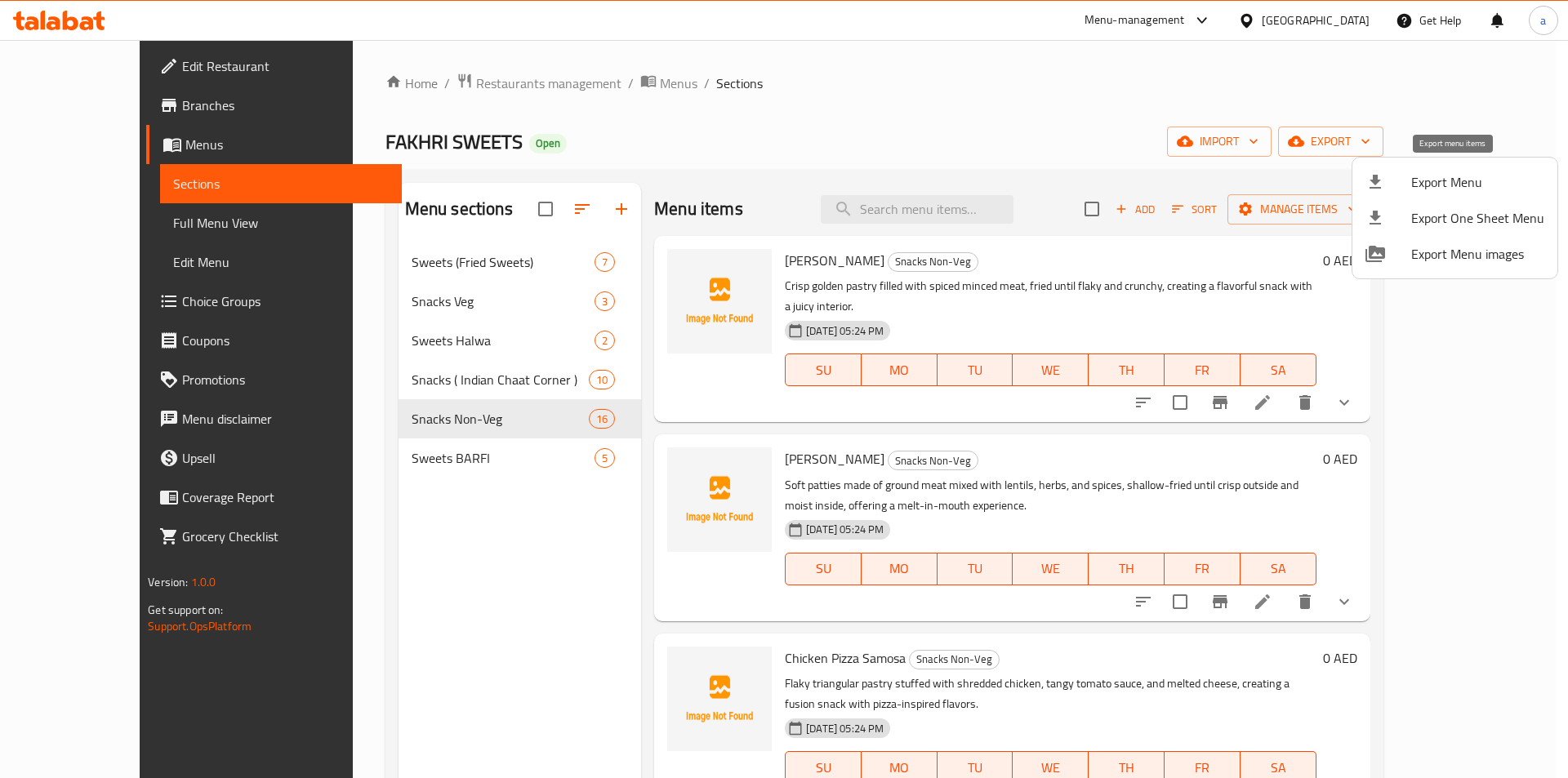
click at [1403, 178] on div at bounding box center [1388, 182] width 46 height 20
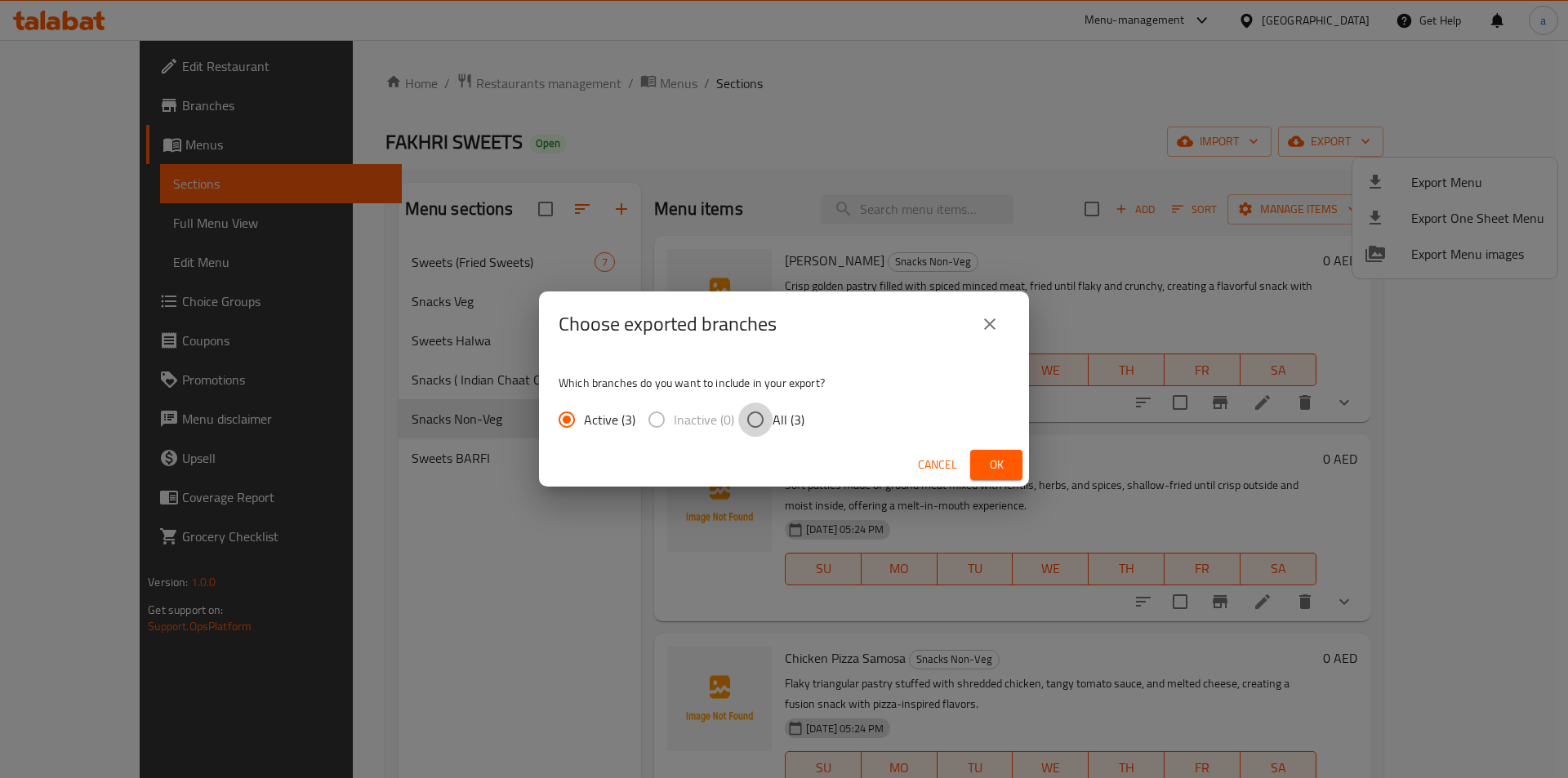
click at [754, 414] on input "All (3)" at bounding box center [756, 419] width 34 height 34
radio input "true"
click at [1011, 463] on button "Ok" at bounding box center [996, 465] width 52 height 30
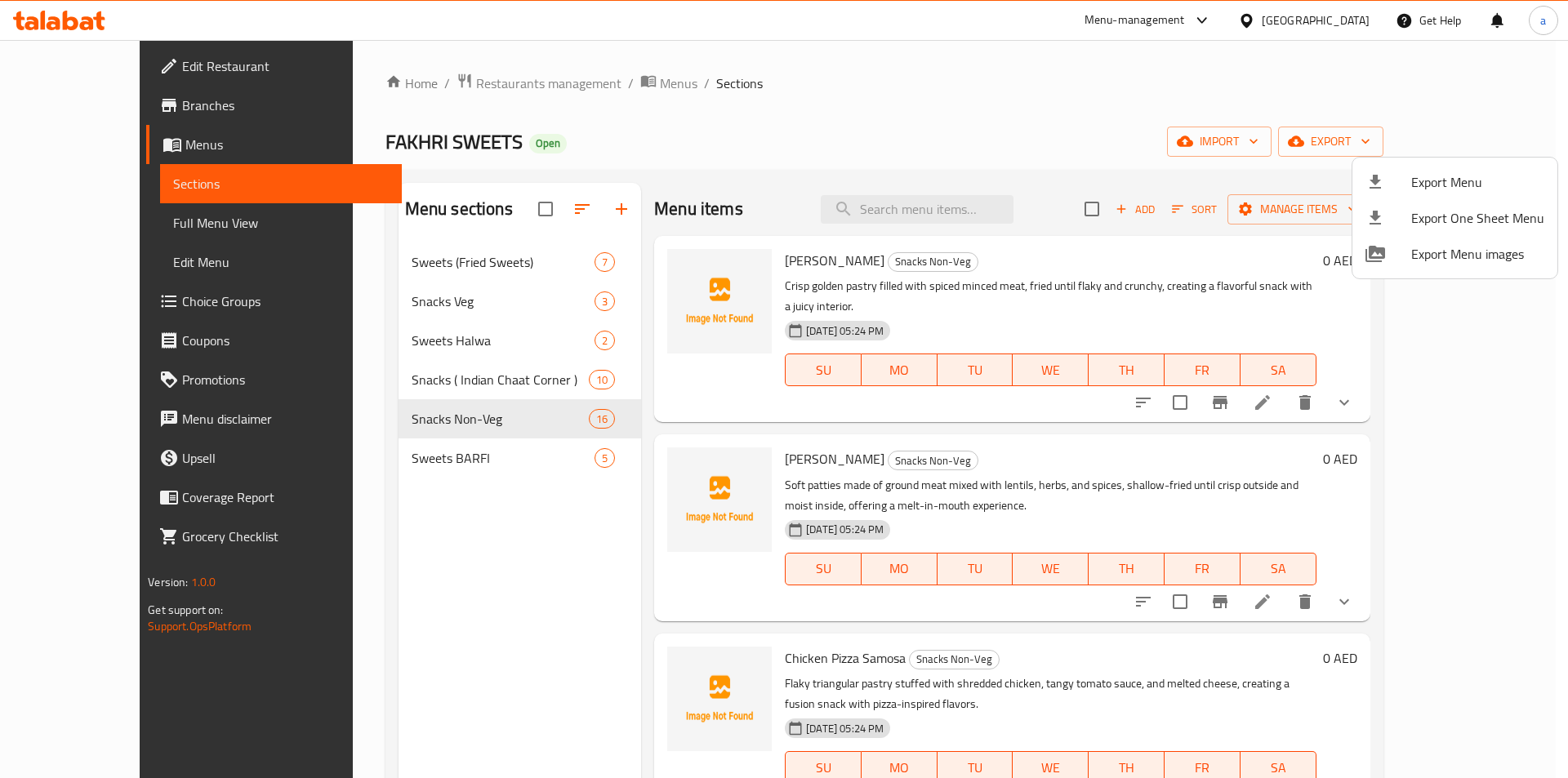
click at [93, 216] on div at bounding box center [784, 389] width 1568 height 778
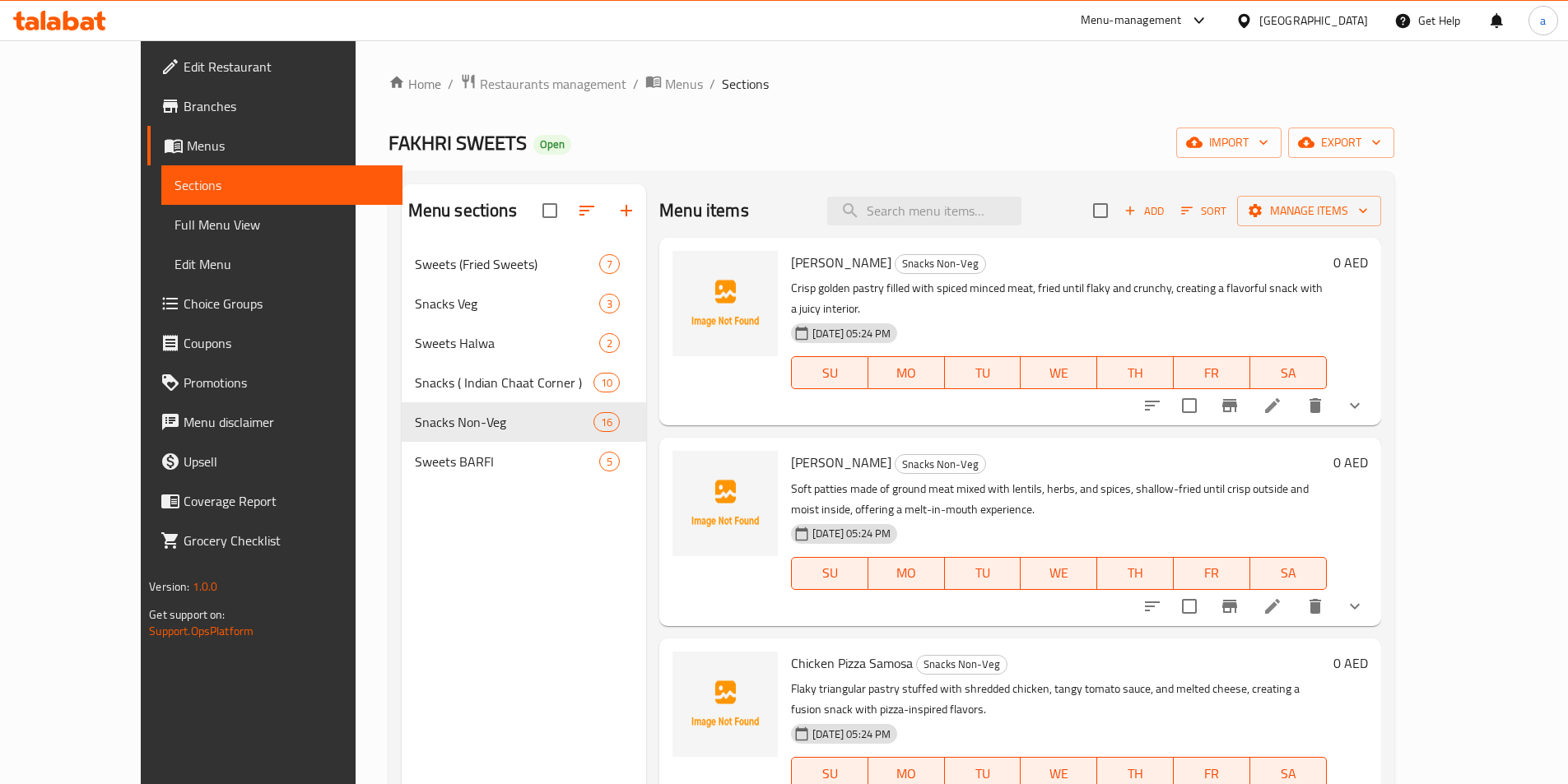
click at [174, 218] on span "Full Menu View" at bounding box center [281, 225] width 215 height 20
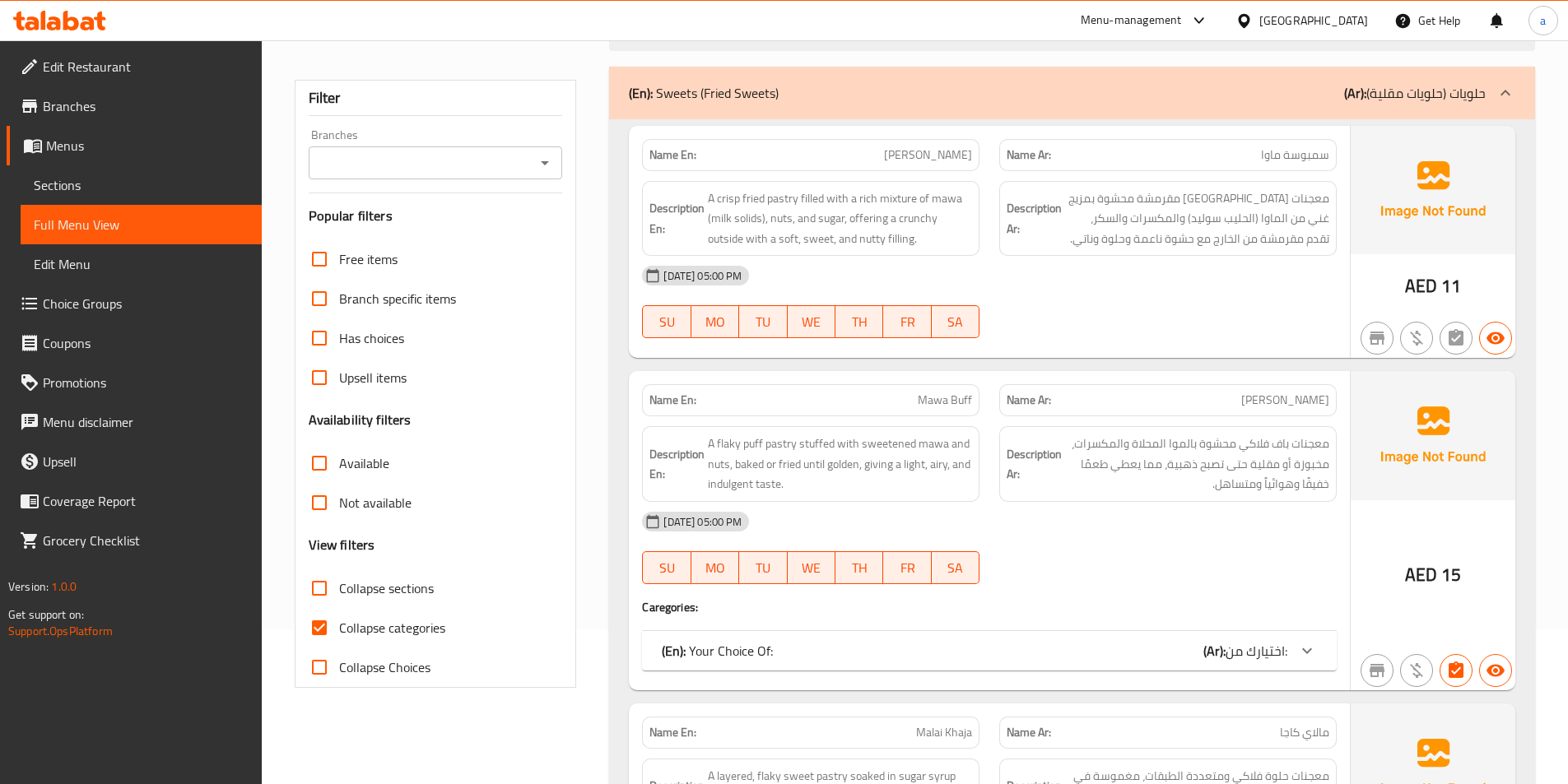
scroll to position [330, 0]
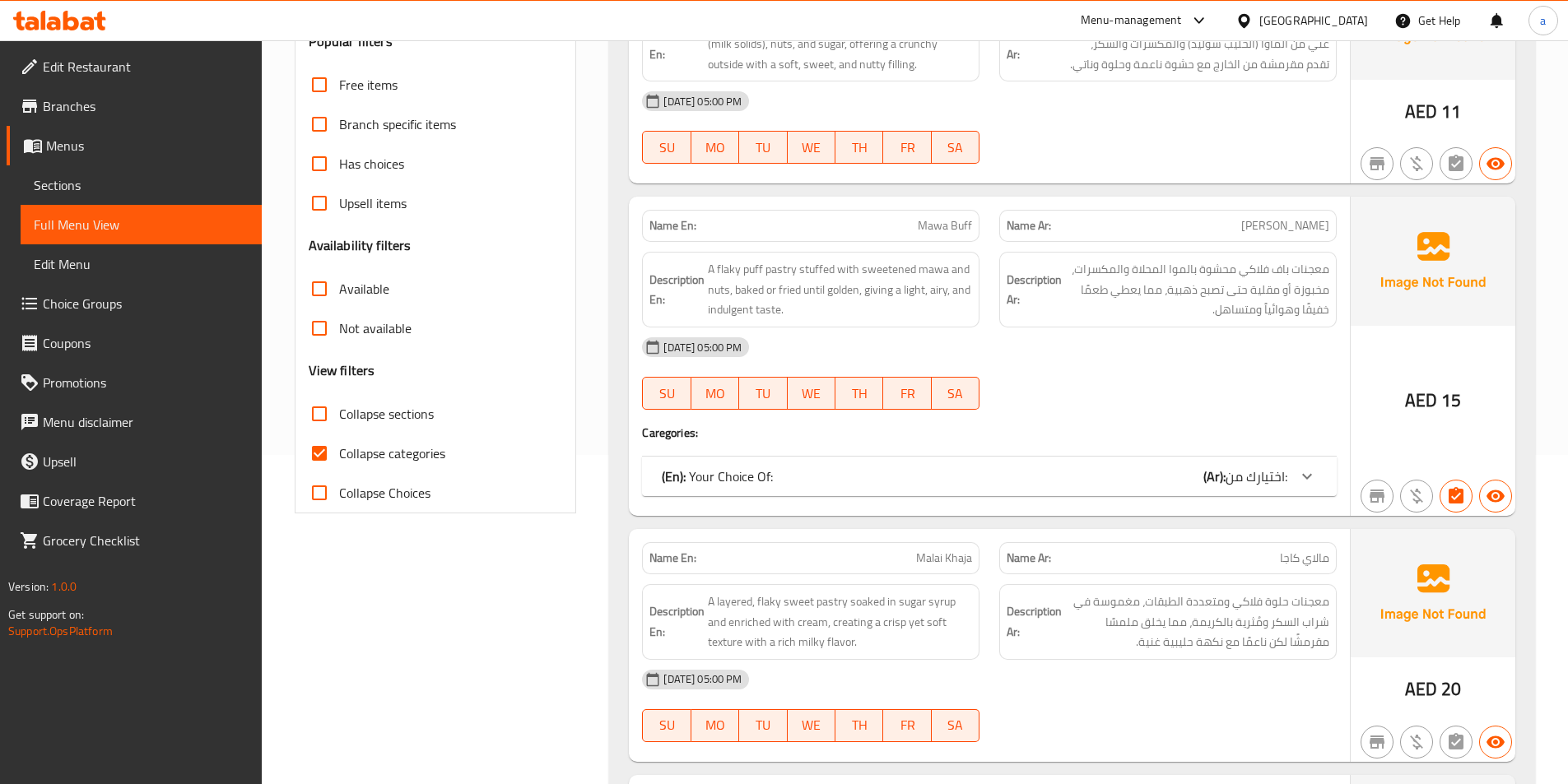
click at [373, 445] on span "Collapse categories" at bounding box center [392, 453] width 106 height 20
click at [340, 445] on input "Collapse categories" at bounding box center [320, 453] width 40 height 40
checkbox input "false"
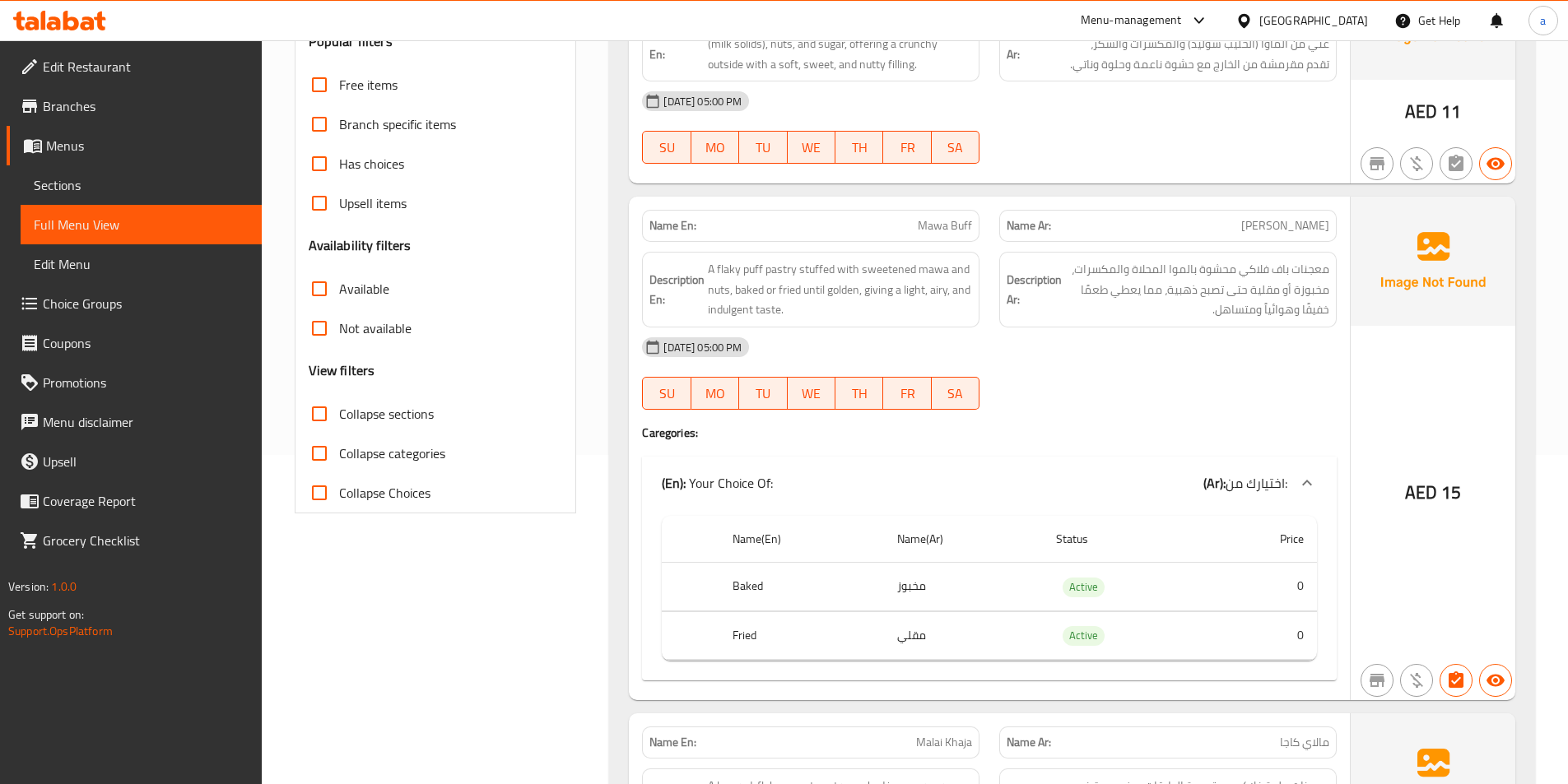
click at [383, 420] on span "Collapse sections" at bounding box center [387, 414] width 95 height 20
click at [340, 420] on input "Collapse sections" at bounding box center [320, 414] width 40 height 40
checkbox input "true"
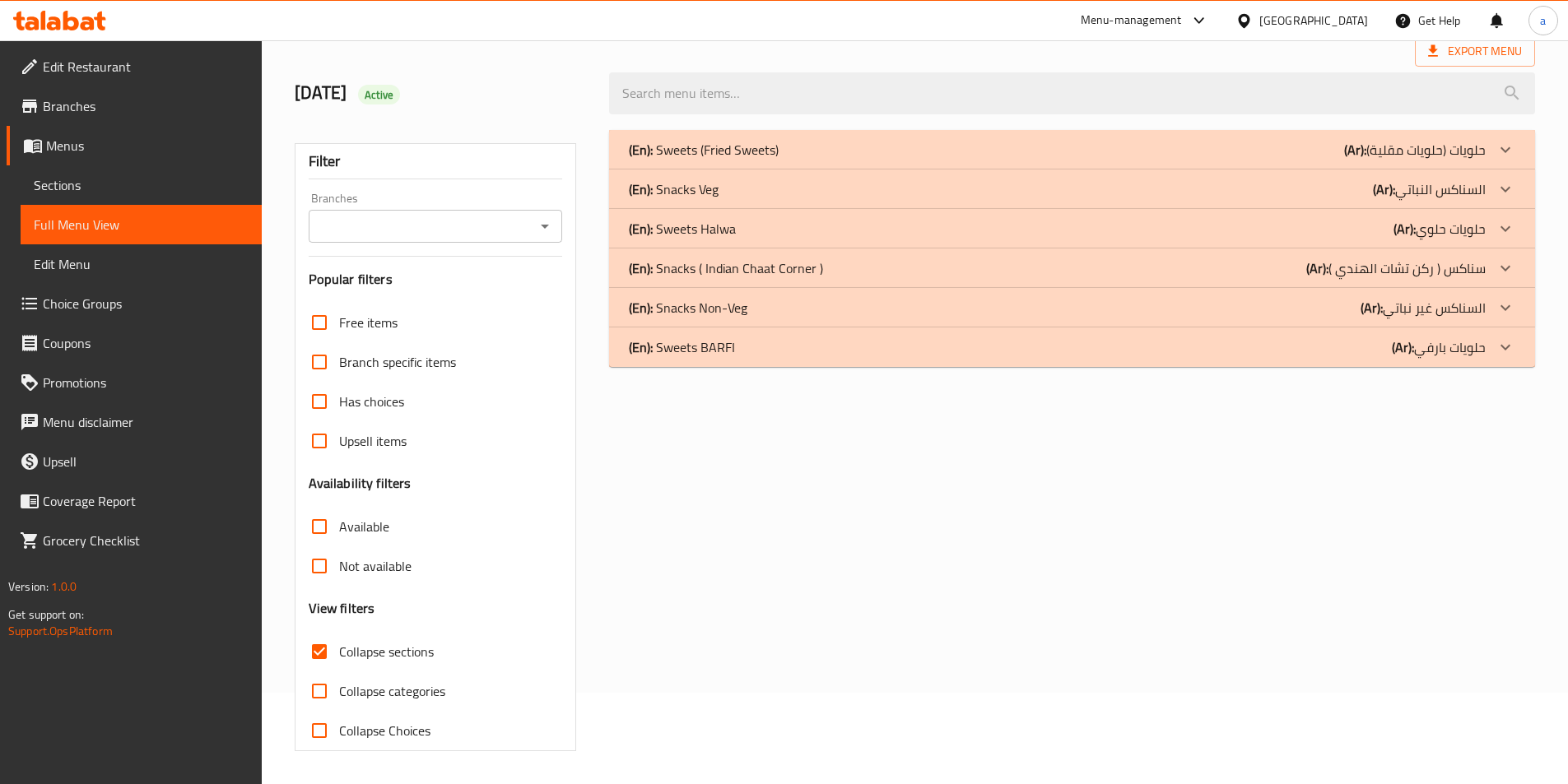
scroll to position [91, 0]
click at [713, 314] on p "(En): Snacks Non-Veg" at bounding box center [688, 308] width 119 height 20
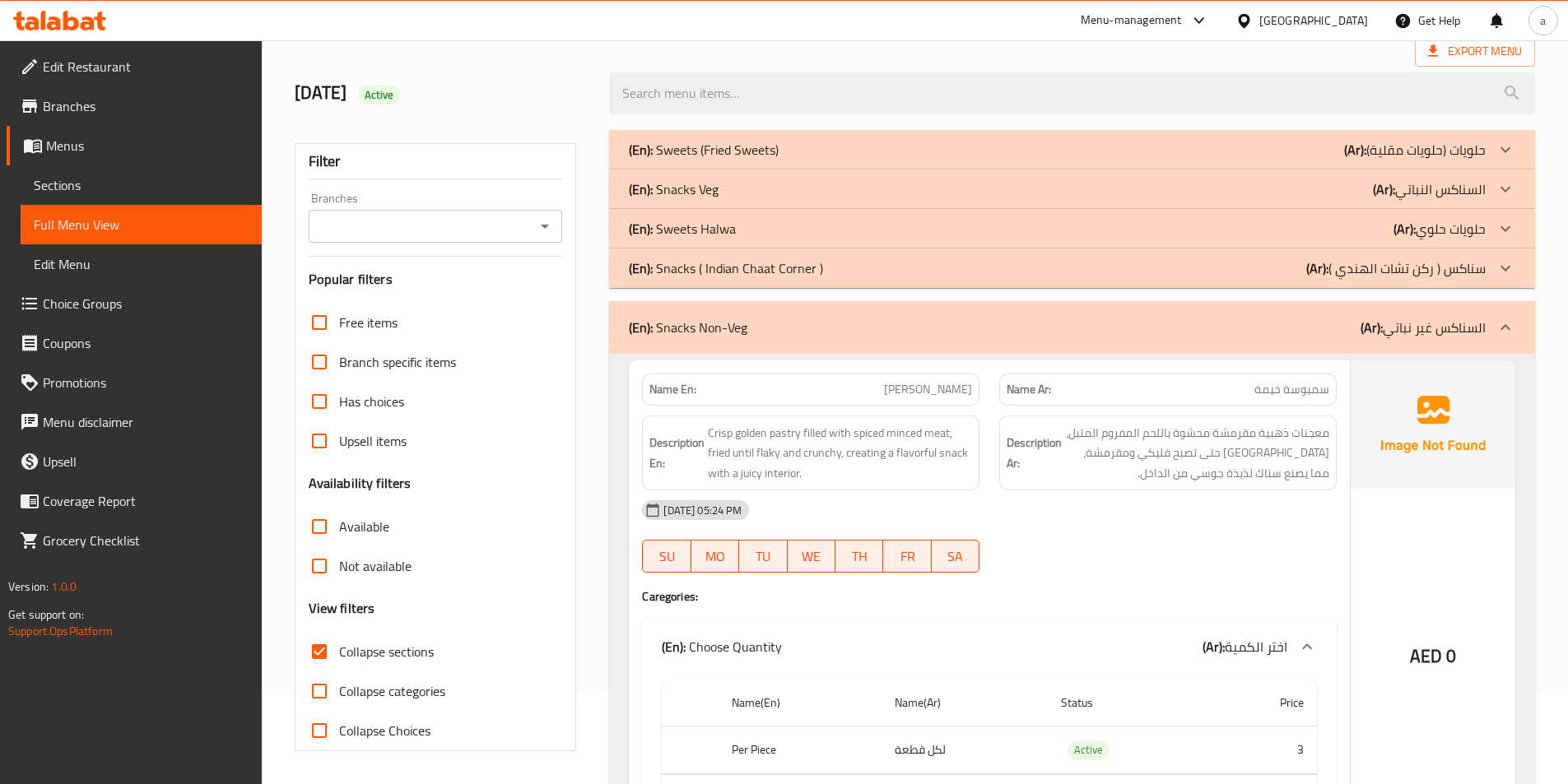
click at [711, 190] on p "(En): Snacks Veg" at bounding box center [673, 189] width 90 height 20
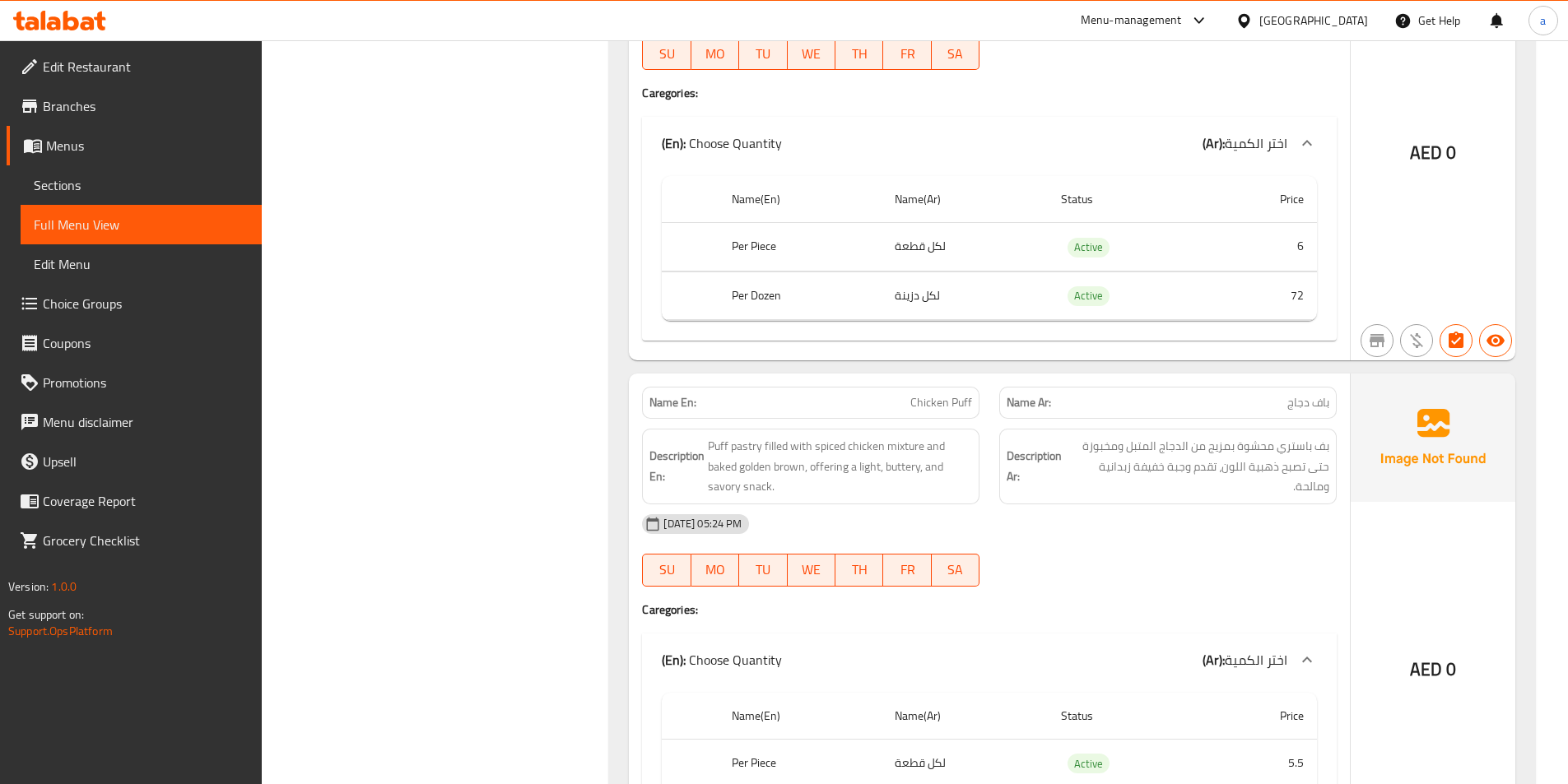
scroll to position [9359, 0]
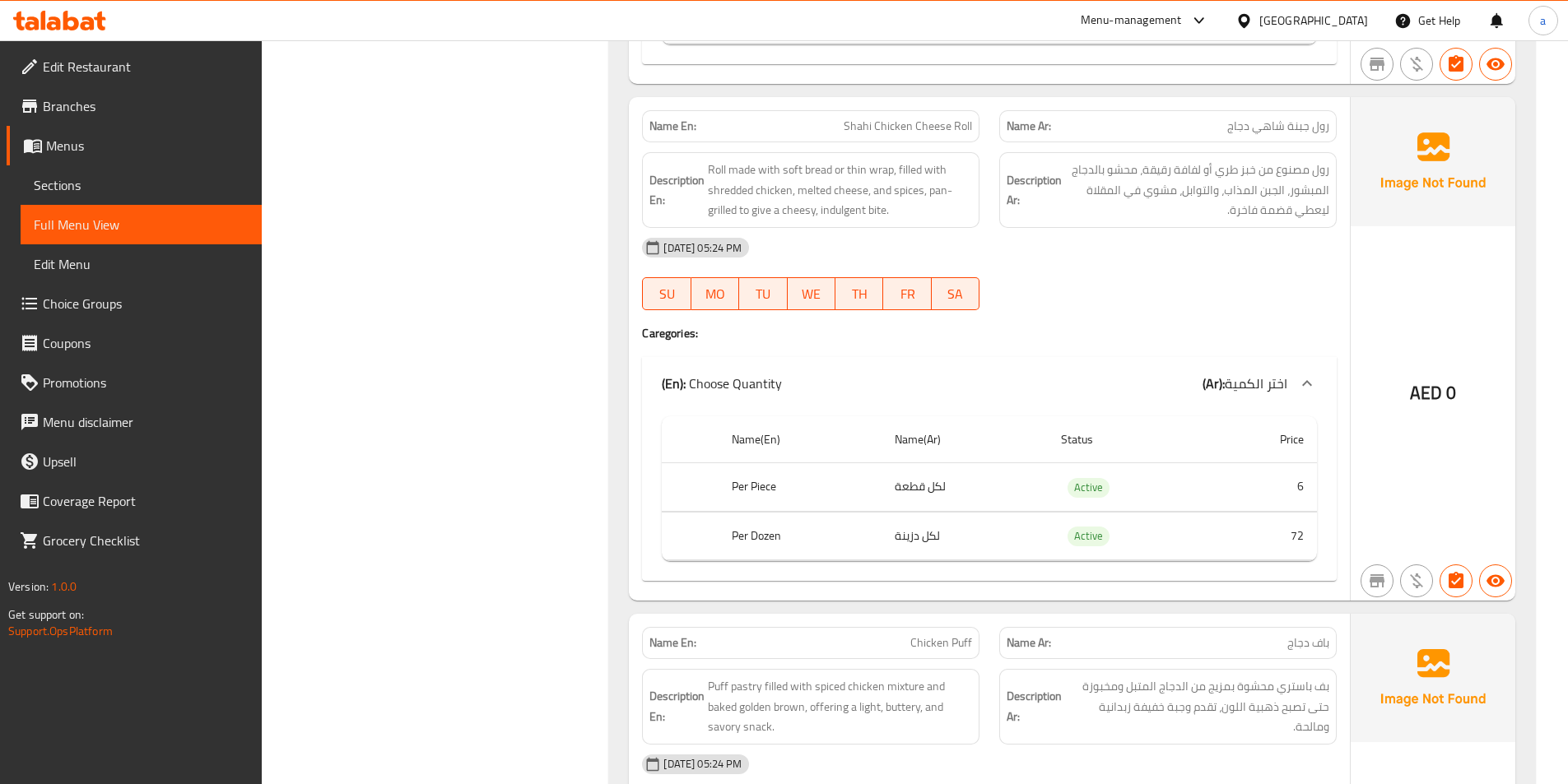
click at [67, 136] on span "Menus" at bounding box center [147, 146] width 203 height 20
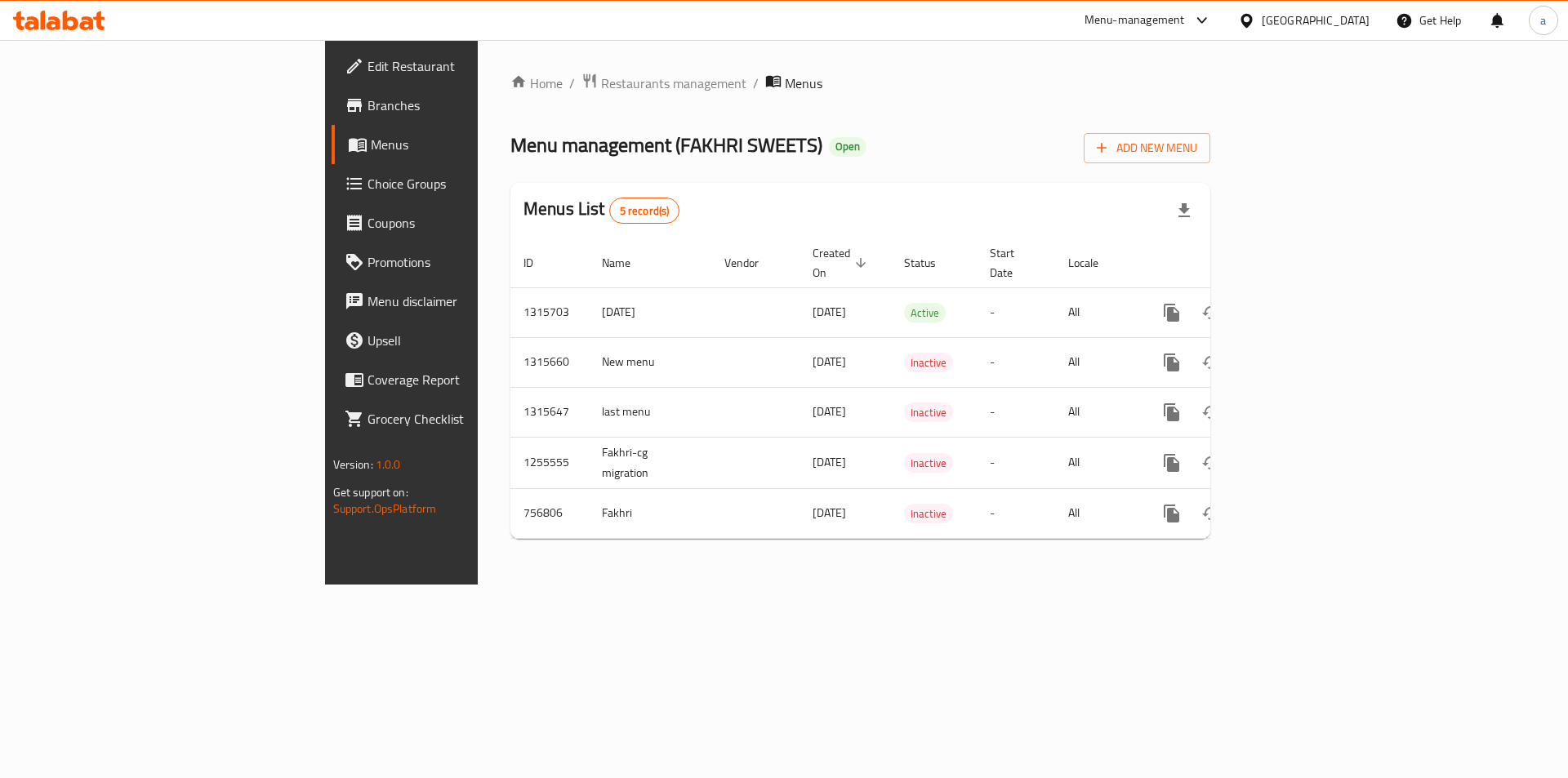
click at [87, 27] on icon at bounding box center [59, 21] width 92 height 20
